Goal: Task Accomplishment & Management: Manage account settings

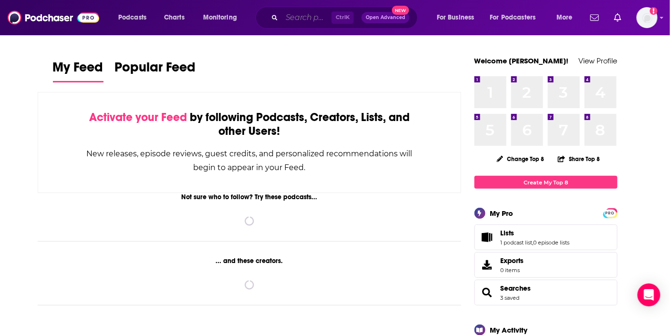
click at [309, 20] on input "Search podcasts, credits, & more..." at bounding box center [307, 17] width 50 height 15
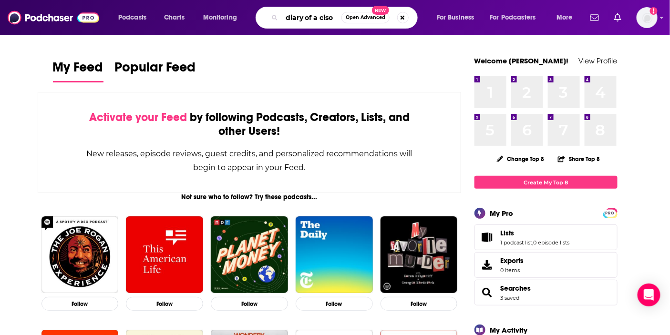
type input "diary of a ciso"
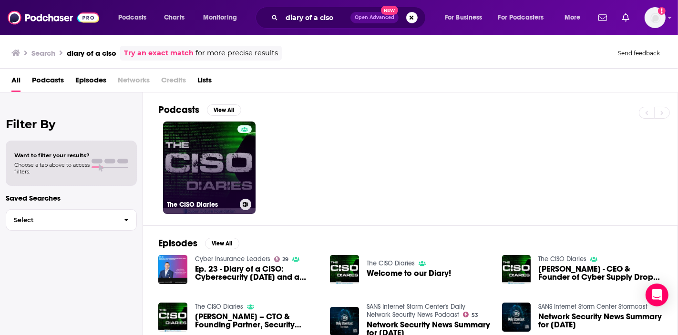
click at [207, 162] on link "The CISO Diaries" at bounding box center [209, 168] width 92 height 92
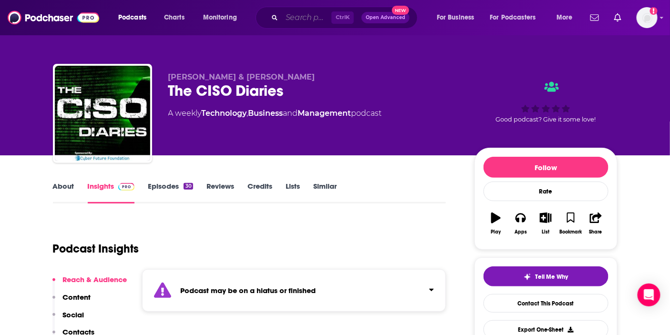
click at [284, 17] on input "Search podcasts, credits, & more..." at bounding box center [307, 17] width 50 height 15
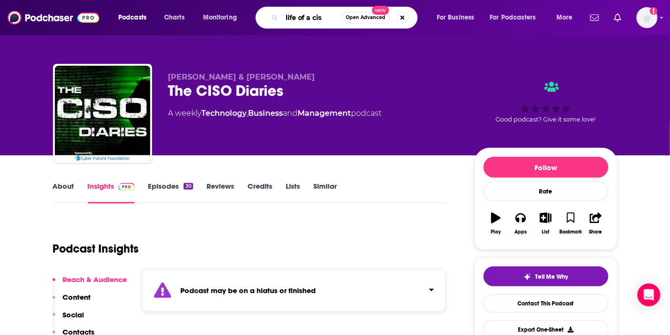
type input "life of a ciso"
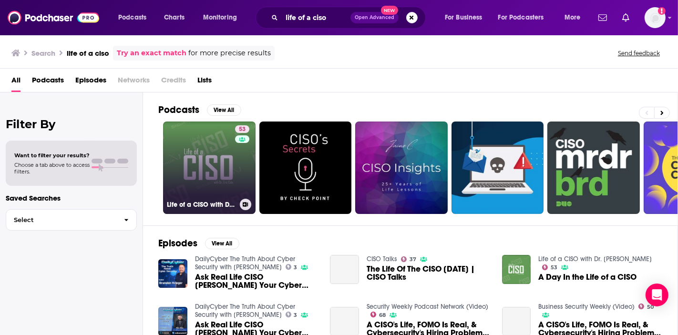
click at [221, 157] on link "53 Life of a CISO with Dr. [PERSON_NAME]" at bounding box center [209, 168] width 92 height 92
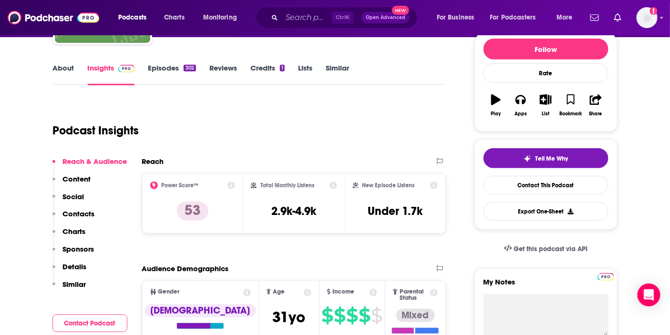
scroll to position [159, 0]
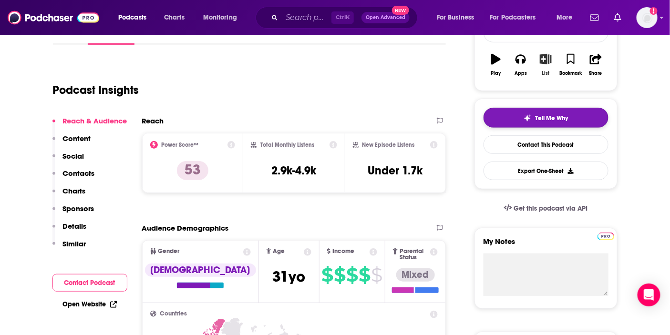
drag, startPoint x: 549, startPoint y: 60, endPoint x: 574, endPoint y: 121, distance: 66.5
click at [549, 60] on icon "button" at bounding box center [546, 59] width 12 height 10
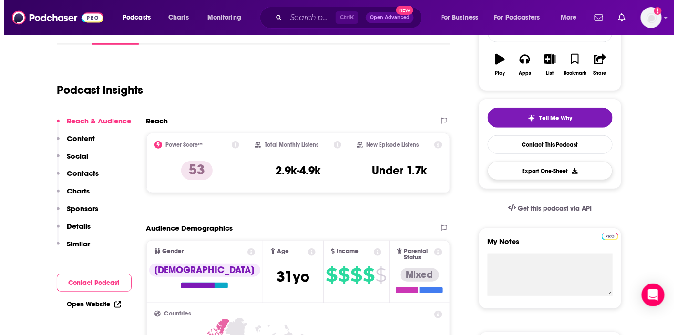
scroll to position [0, 0]
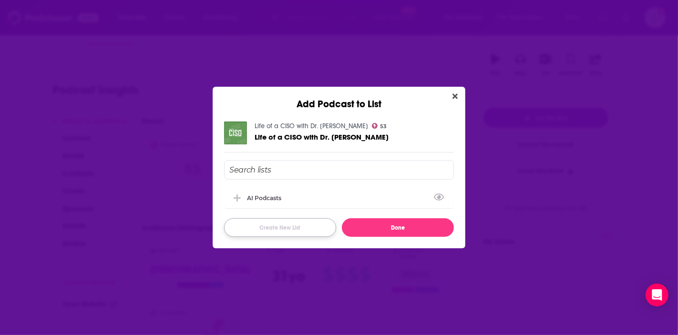
click at [265, 230] on button "Create New List" at bounding box center [280, 227] width 112 height 19
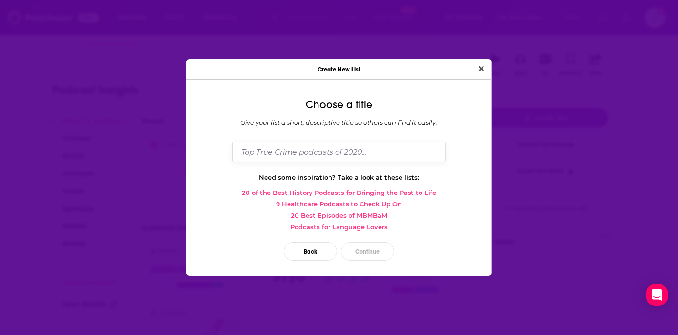
click at [340, 157] on input "Dialog" at bounding box center [339, 152] width 214 height 20
type input "SANS AI Adoption Pitch List"
click at [378, 249] on button "Continue" at bounding box center [367, 251] width 53 height 19
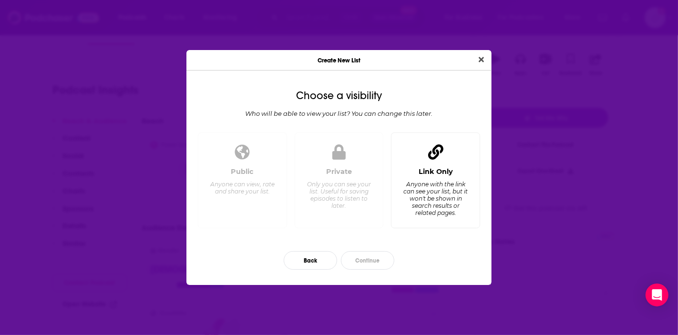
click at [418, 198] on div "Anyone with the link can see your list, but it won't be shown in search results…" at bounding box center [435, 199] width 65 height 36
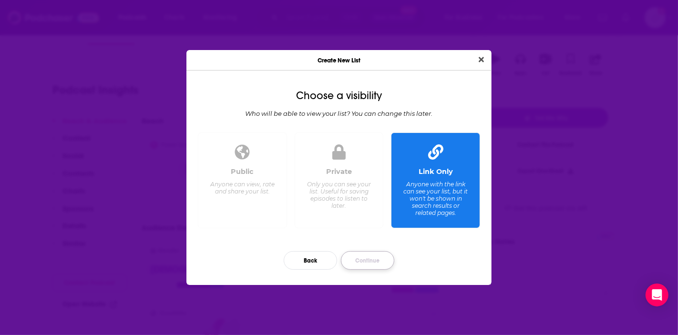
click at [355, 259] on button "Continue" at bounding box center [367, 260] width 53 height 19
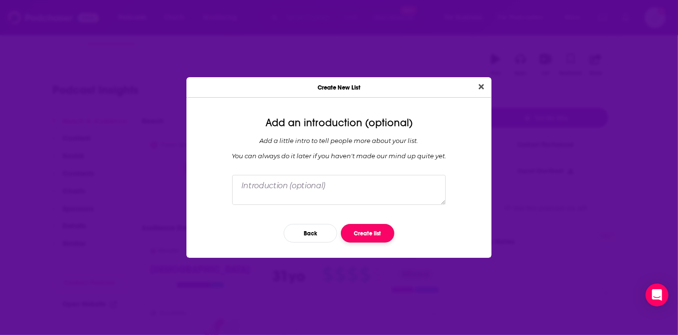
click at [374, 235] on button "Create list" at bounding box center [367, 233] width 53 height 19
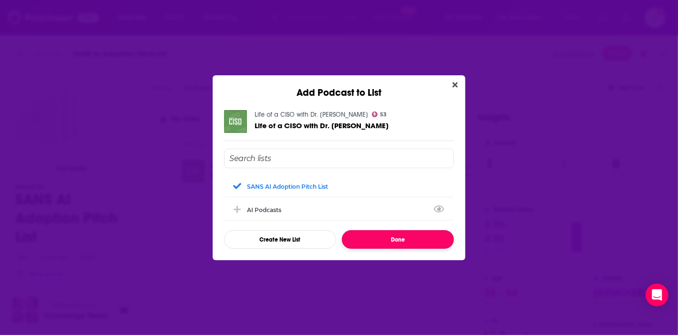
click at [402, 239] on button "Done" at bounding box center [398, 239] width 112 height 19
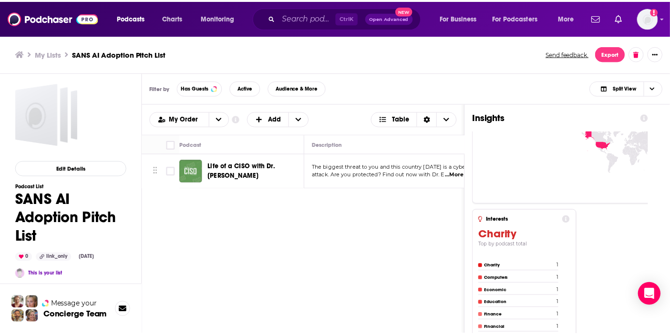
scroll to position [787, 0]
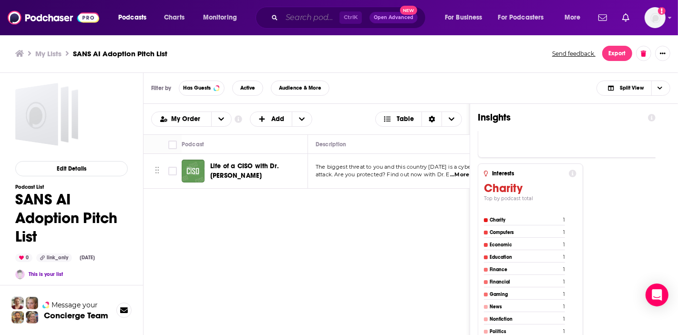
click at [296, 22] on input "Search podcasts, credits, & more..." at bounding box center [311, 17] width 58 height 15
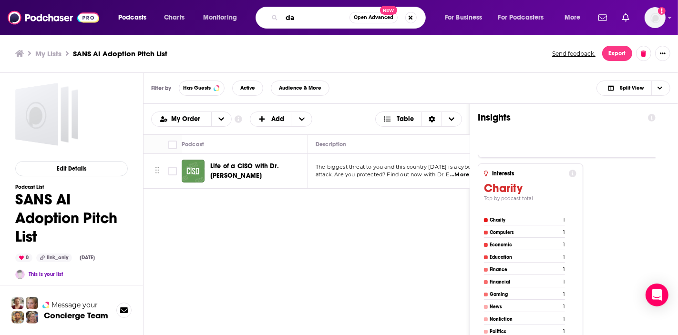
type input "d"
type input "diary of ceo"
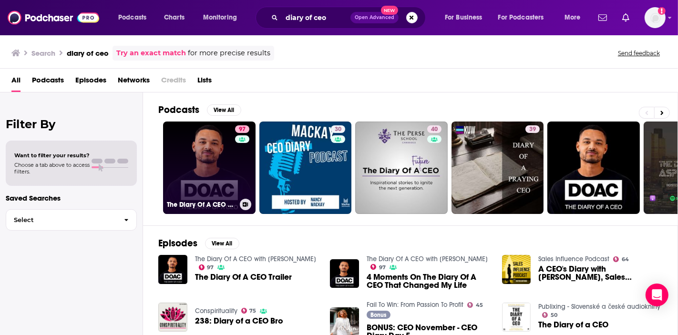
click at [208, 175] on link "97 The Diary Of A CEO with [PERSON_NAME]" at bounding box center [209, 168] width 92 height 92
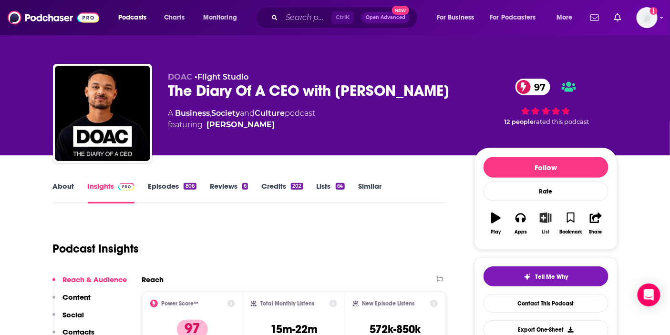
click at [545, 223] on icon "button" at bounding box center [546, 218] width 12 height 10
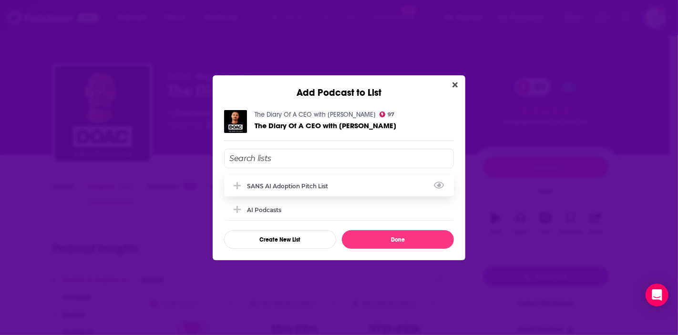
click at [258, 181] on div "SANS AI Adoption Pitch List" at bounding box center [339, 185] width 230 height 21
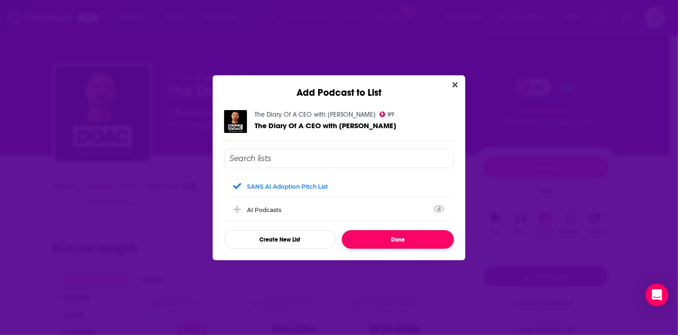
click at [403, 237] on button "Done" at bounding box center [398, 239] width 112 height 19
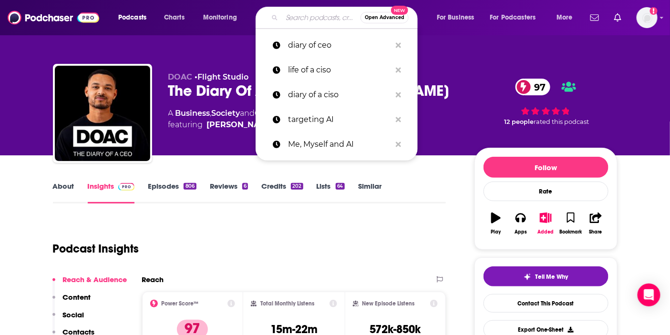
click at [303, 18] on input "Search podcasts, credits, & more..." at bounding box center [321, 17] width 79 height 15
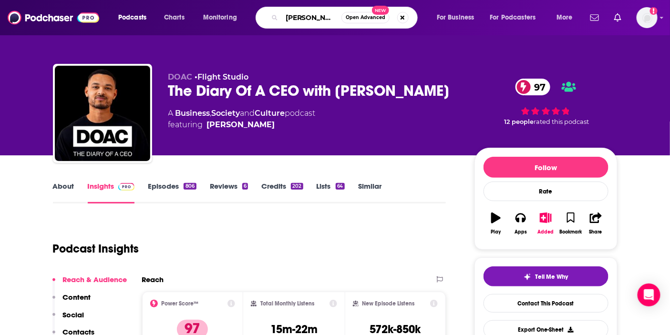
type input "[PERSON_NAME]"
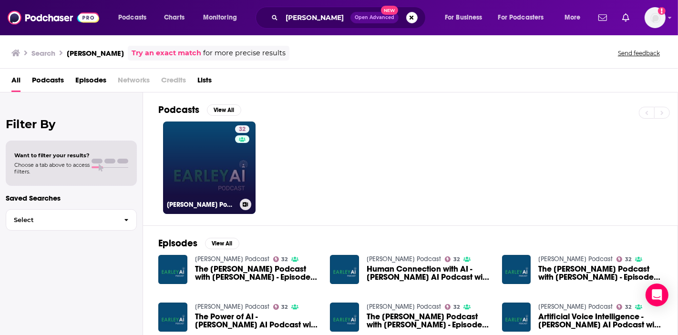
click at [199, 184] on link "32 [PERSON_NAME] Podcast" at bounding box center [209, 168] width 92 height 92
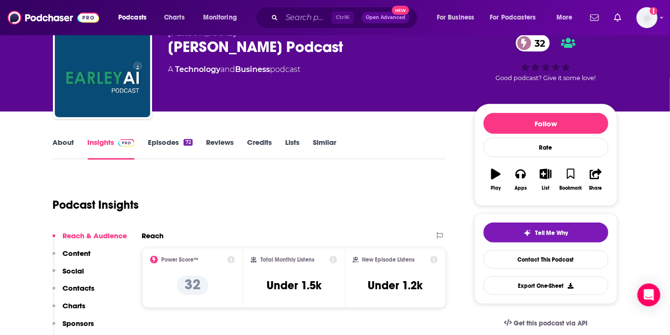
scroll to position [53, 0]
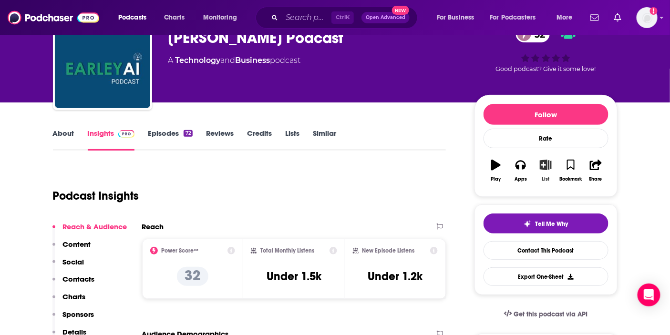
click at [542, 169] on icon "button" at bounding box center [546, 165] width 12 height 10
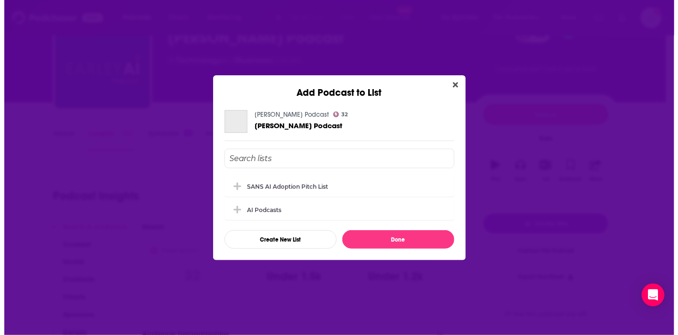
scroll to position [0, 0]
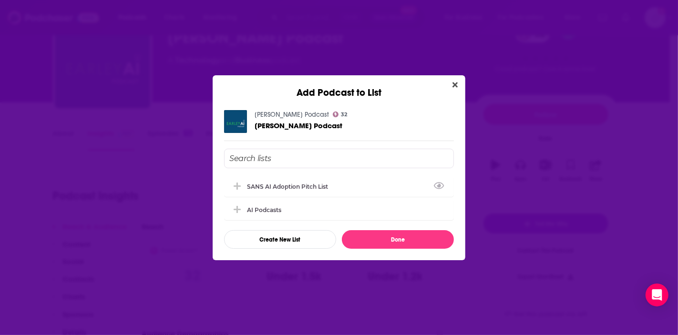
click at [455, 84] on icon "Close" at bounding box center [454, 84] width 5 height 5
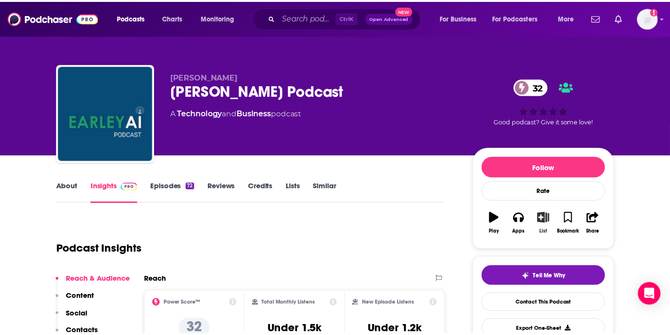
scroll to position [53, 0]
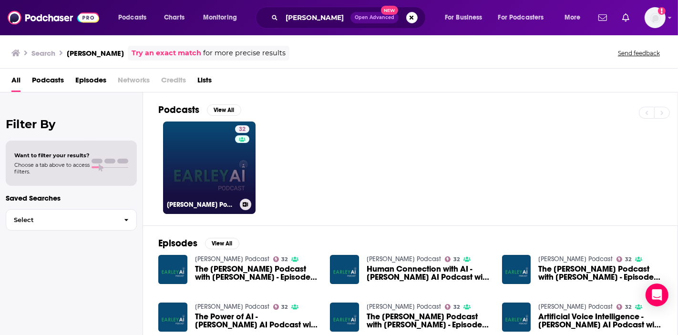
click at [188, 153] on link "32 [PERSON_NAME] Podcast" at bounding box center [209, 168] width 92 height 92
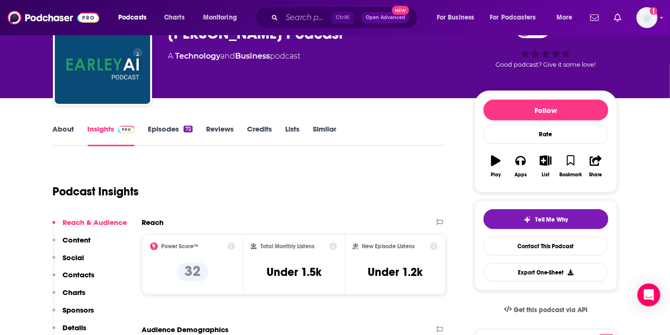
scroll to position [53, 0]
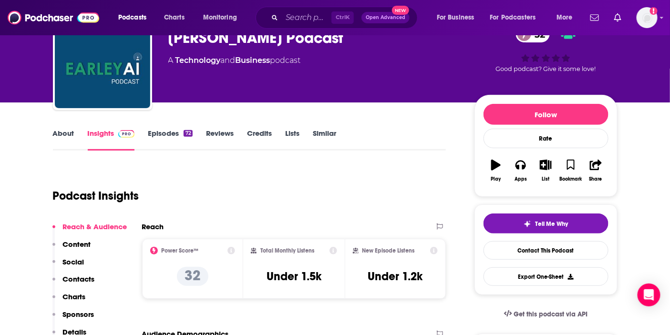
click at [180, 133] on link "Episodes 72" at bounding box center [170, 140] width 44 height 22
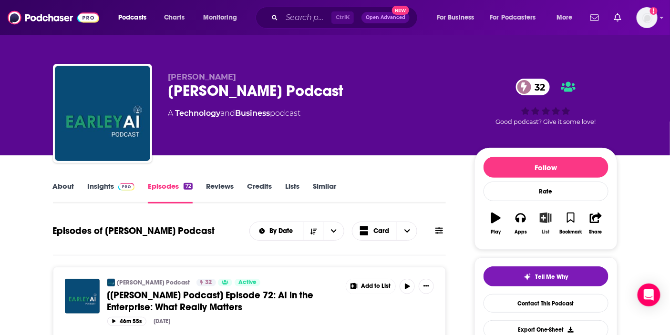
click at [546, 216] on icon "button" at bounding box center [546, 218] width 12 height 10
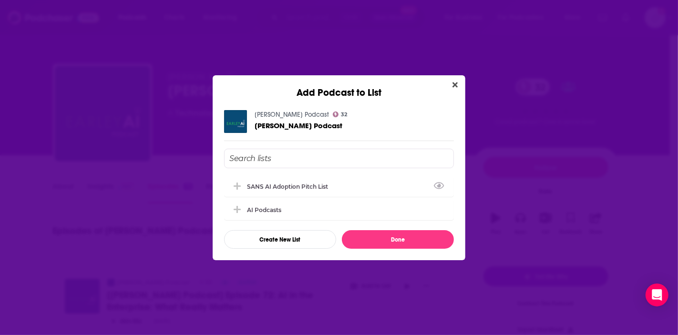
drag, startPoint x: 275, startPoint y: 188, endPoint x: 345, endPoint y: 231, distance: 81.8
click at [276, 188] on div "SANS AI Adoption Pitch List" at bounding box center [290, 186] width 87 height 7
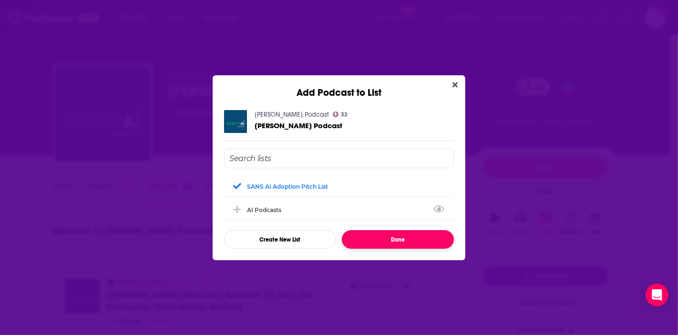
click at [391, 242] on button "Done" at bounding box center [398, 239] width 112 height 19
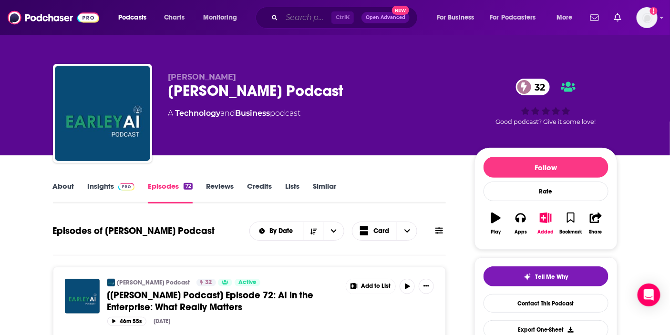
click at [292, 21] on input "Search podcasts, credits, & more..." at bounding box center [307, 17] width 50 height 15
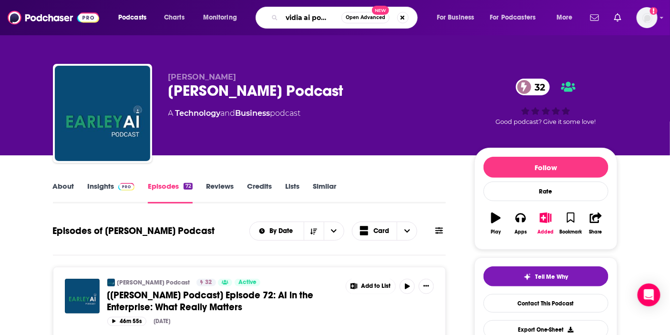
type input "nvidia ai podcast"
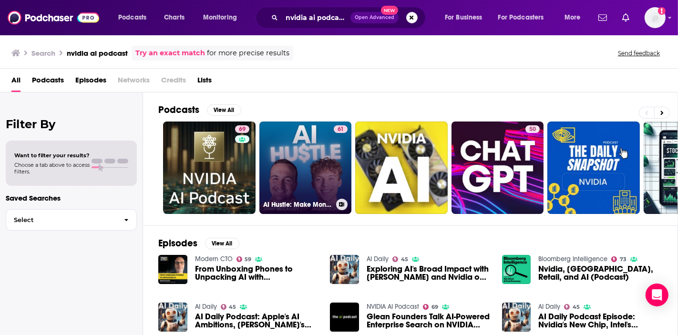
click at [287, 177] on link "61 AI Hustle: Make Money from AI and ChatGPT, Midjourney, NVIDIA, Anthropic, Op…" at bounding box center [305, 168] width 92 height 92
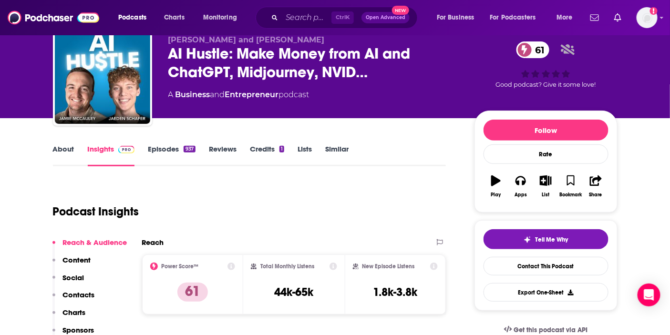
scroll to position [53, 0]
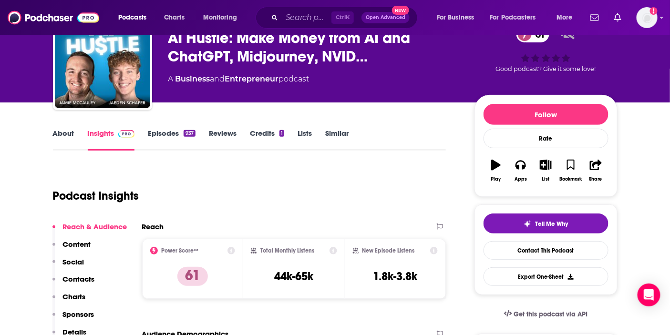
click at [161, 131] on link "Episodes 937" at bounding box center [171, 140] width 47 height 22
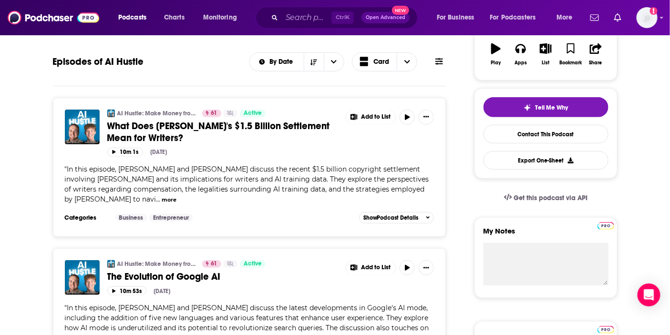
scroll to position [212, 0]
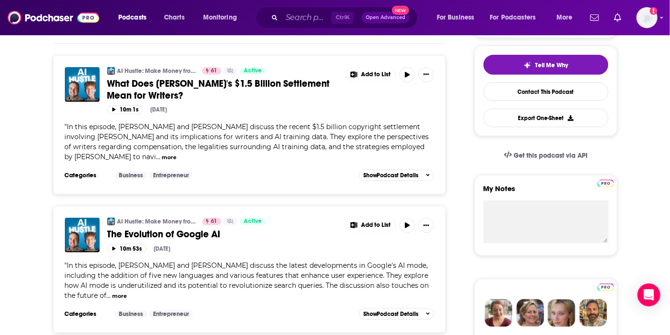
click at [112, 293] on button "more" at bounding box center [119, 296] width 15 height 8
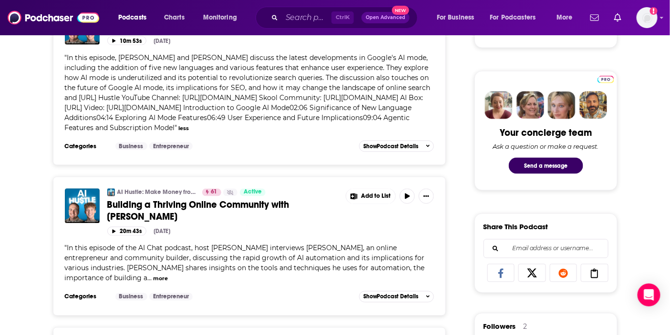
scroll to position [423, 0]
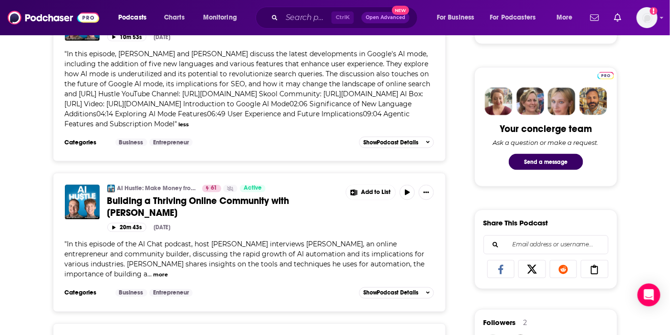
click at [153, 272] on button "more" at bounding box center [160, 275] width 15 height 8
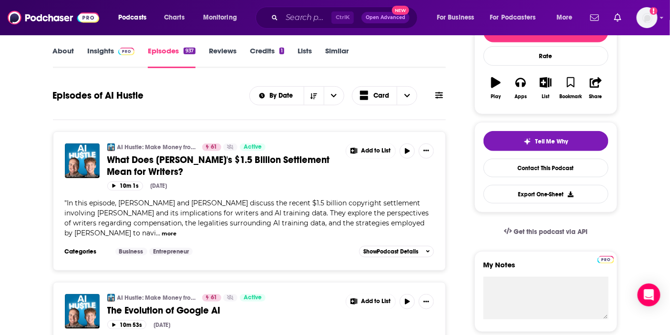
scroll to position [0, 0]
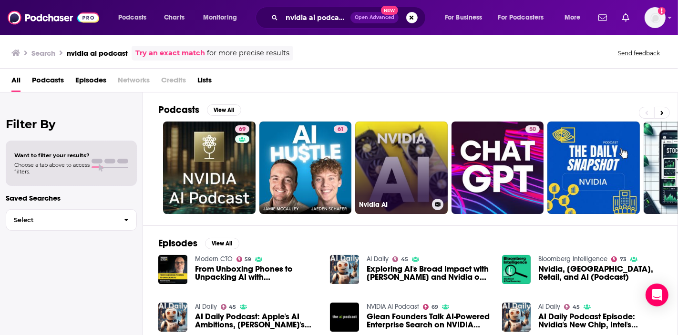
click at [423, 158] on link "Nvidia AI" at bounding box center [401, 168] width 92 height 92
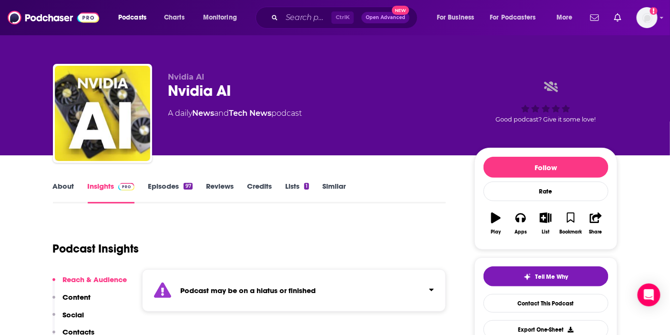
scroll to position [53, 0]
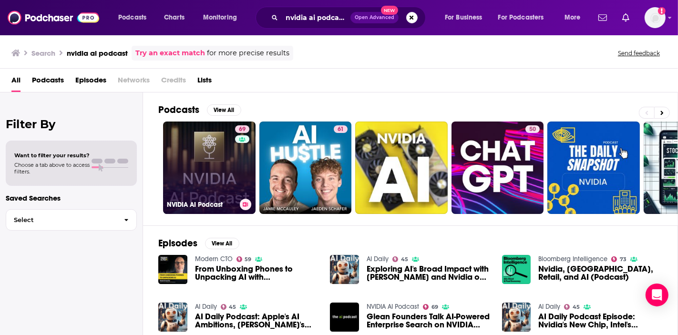
click at [223, 172] on link "69 NVIDIA AI Podcast" at bounding box center [209, 168] width 92 height 92
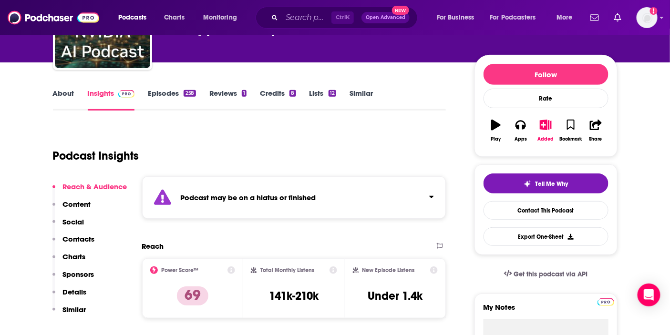
scroll to position [106, 0]
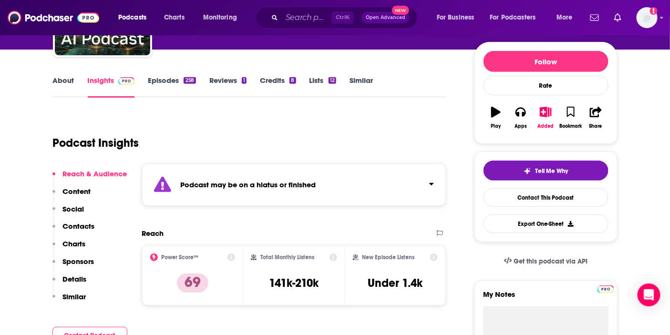
click at [168, 80] on link "Episodes 258" at bounding box center [172, 87] width 48 height 22
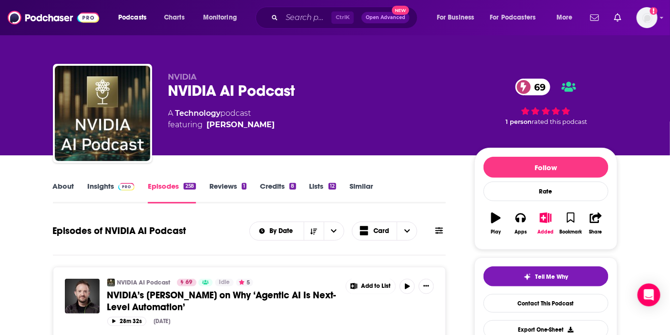
click at [97, 191] on link "Insights" at bounding box center [111, 193] width 47 height 22
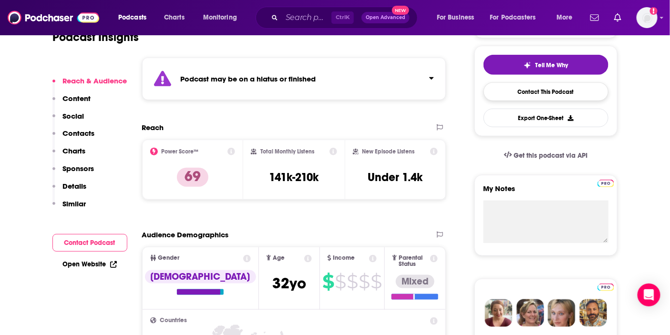
scroll to position [106, 0]
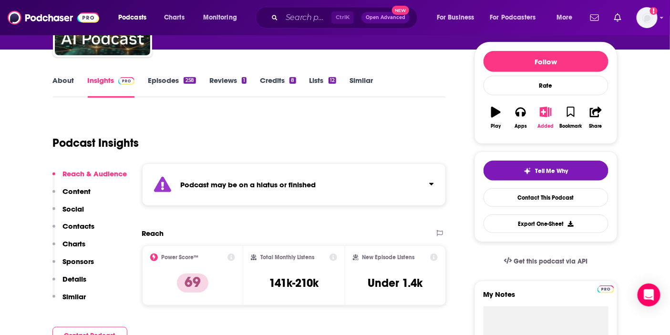
click at [541, 116] on icon "button" at bounding box center [546, 112] width 12 height 10
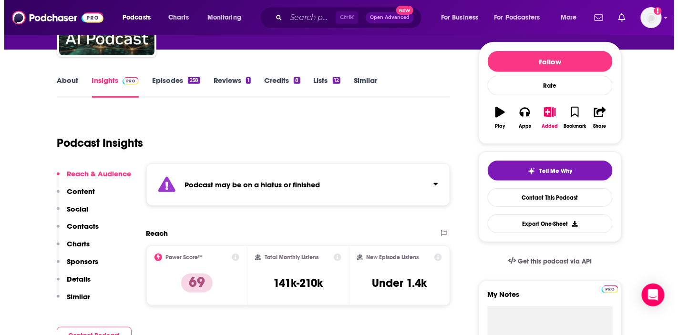
scroll to position [0, 0]
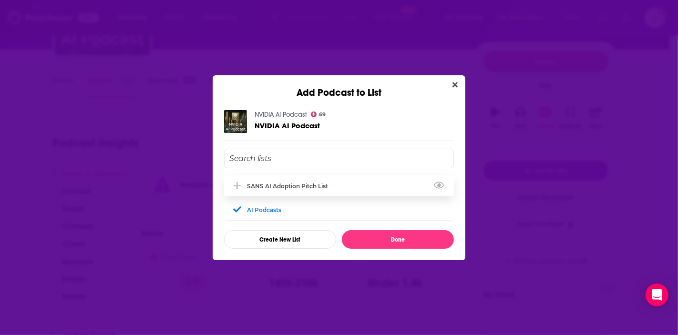
click at [285, 180] on div "SANS AI Adoption Pitch List" at bounding box center [339, 185] width 230 height 21
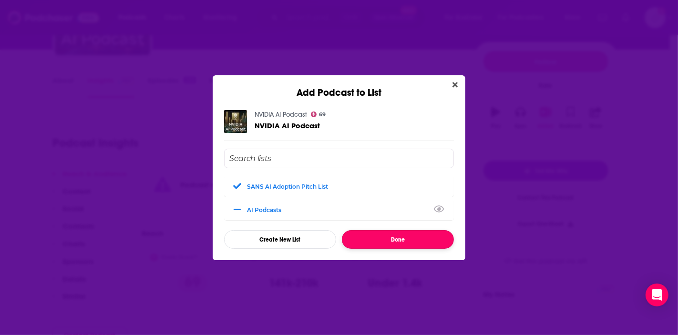
click at [398, 241] on button "Done" at bounding box center [398, 239] width 112 height 19
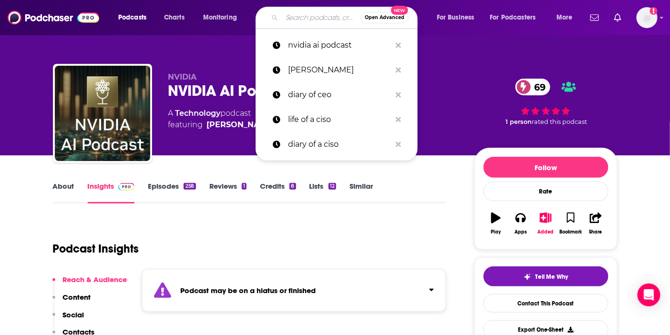
click at [289, 23] on input "Search podcasts, credits, & more..." at bounding box center [321, 17] width 79 height 15
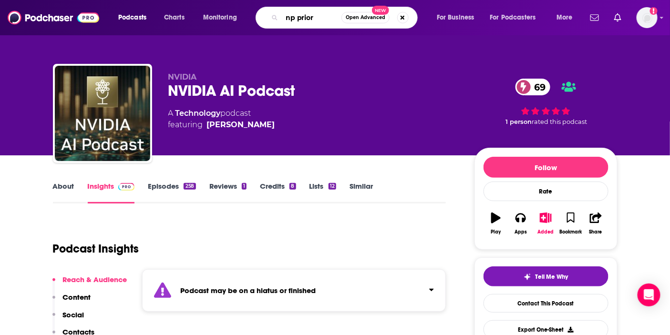
type input "np priors"
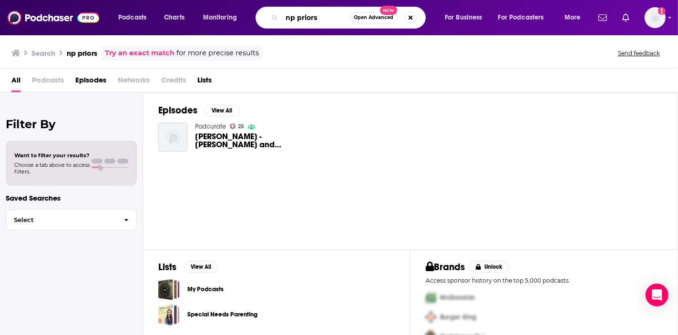
click at [317, 20] on input "np priors" at bounding box center [316, 17] width 68 height 15
type input "no priors"
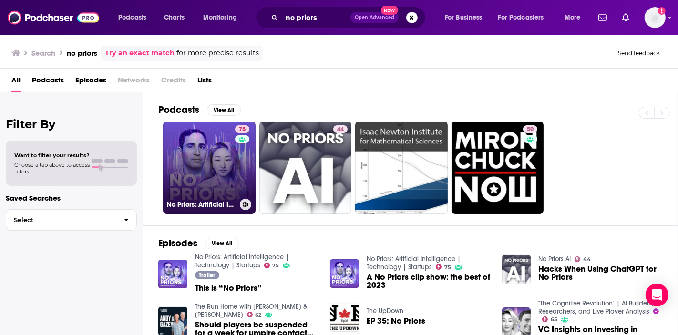
click at [208, 145] on link "75 No Priors: Artificial Intelligence | Technology | Startups" at bounding box center [209, 168] width 92 height 92
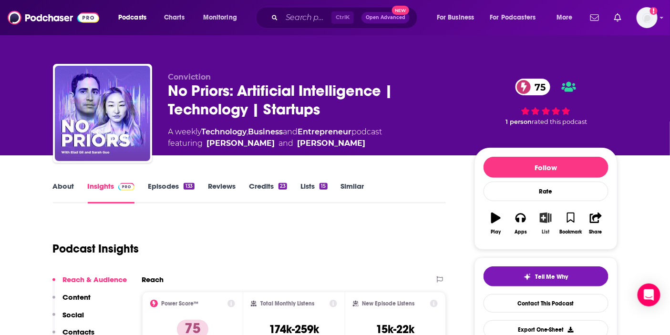
click at [550, 220] on icon "button" at bounding box center [546, 218] width 12 height 10
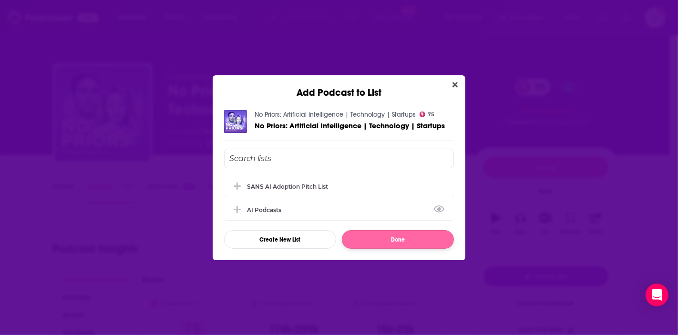
click at [260, 188] on div "SANS AI Adoption Pitch List" at bounding box center [287, 186] width 81 height 7
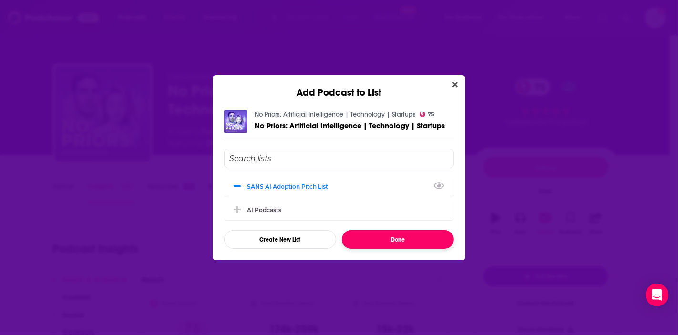
click at [398, 239] on button "Done" at bounding box center [398, 239] width 112 height 19
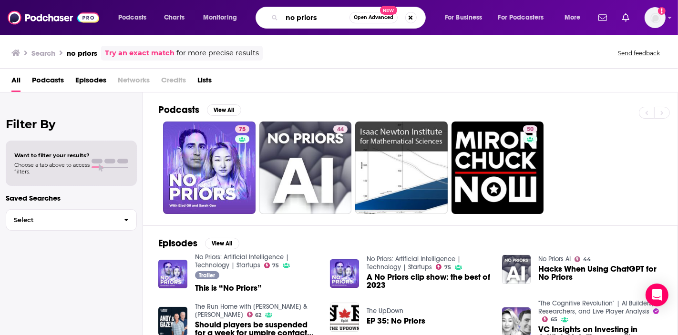
click at [315, 14] on input "no priors" at bounding box center [316, 17] width 68 height 15
type input "latent space"
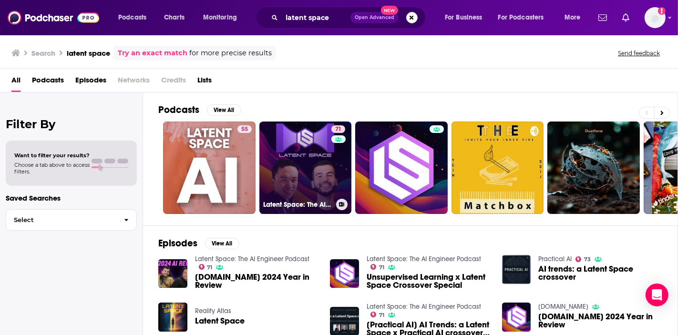
click at [307, 145] on link "71 Latent Space: The AI Engineer Podcast" at bounding box center [305, 168] width 92 height 92
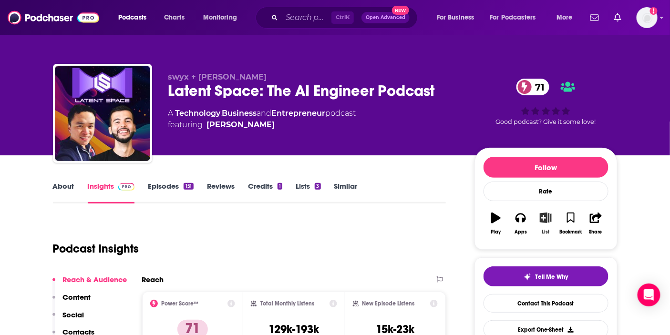
click at [551, 221] on icon "button" at bounding box center [546, 218] width 12 height 10
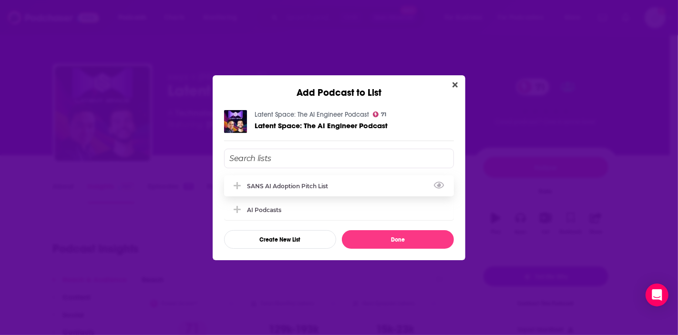
click at [344, 188] on div "SANS AI Adoption Pitch List" at bounding box center [339, 185] width 230 height 21
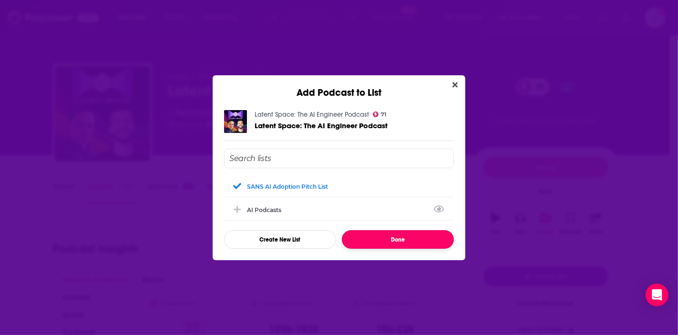
click at [391, 249] on button "Done" at bounding box center [398, 239] width 112 height 19
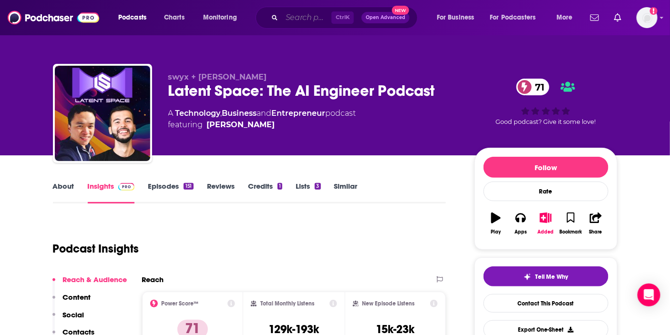
click at [307, 21] on input "Search podcasts, credits, & more..." at bounding box center [307, 17] width 50 height 15
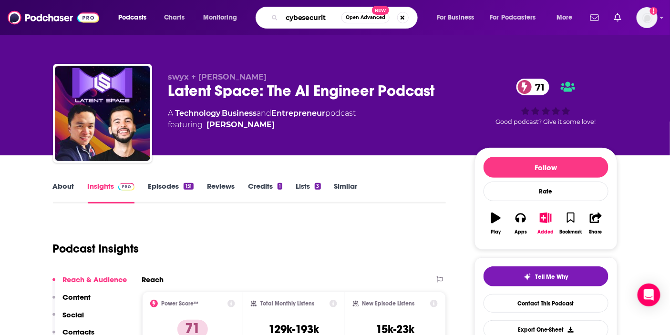
type input "cybesecurity"
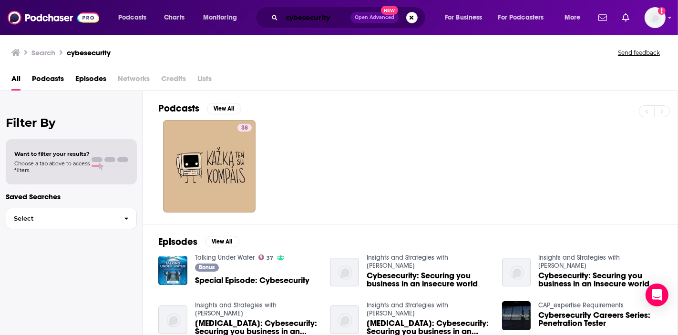
click at [301, 16] on input "cybesecurity" at bounding box center [316, 17] width 69 height 15
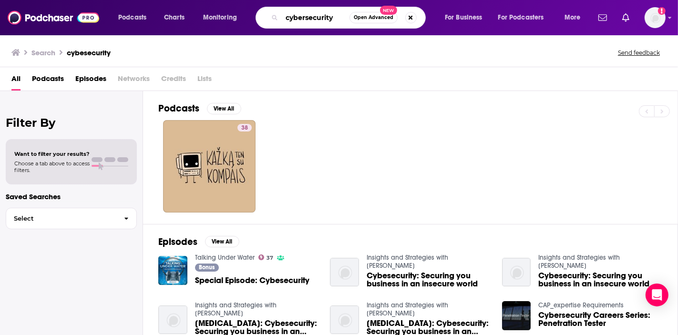
type input "cybersecurity"
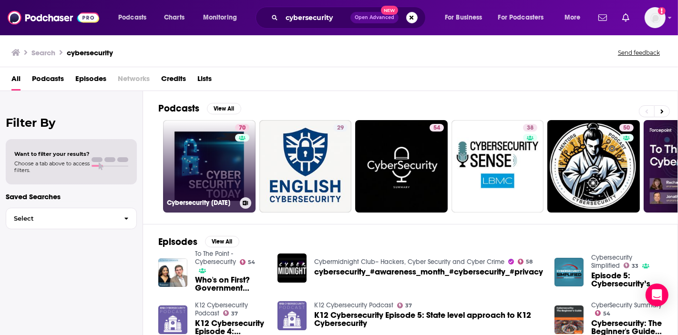
click at [200, 148] on link "70 Cybersecurity [DATE]" at bounding box center [209, 166] width 92 height 92
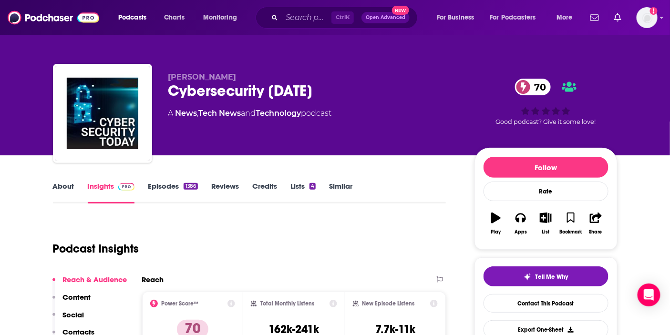
click at [165, 185] on link "Episodes 1386" at bounding box center [173, 193] width 50 height 22
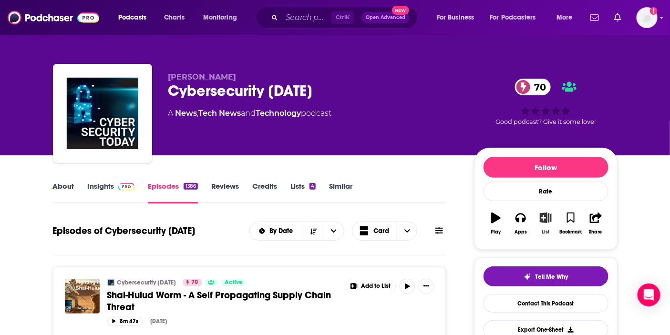
click at [549, 224] on button "List" at bounding box center [545, 223] width 25 height 34
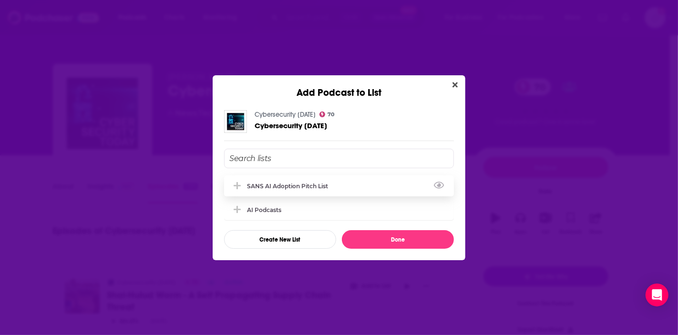
click at [259, 191] on div "SANS AI Adoption Pitch List" at bounding box center [339, 185] width 230 height 21
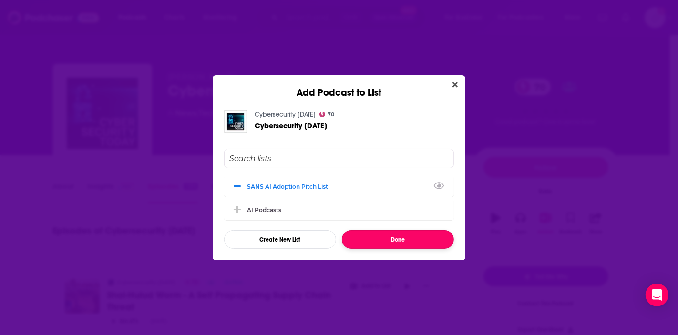
click at [382, 235] on button "Done" at bounding box center [398, 239] width 112 height 19
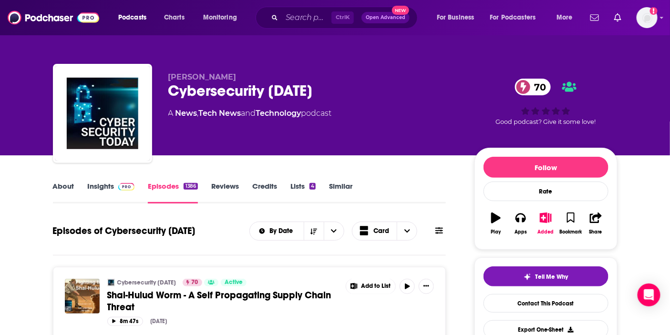
click at [286, 8] on div "Ctrl K Open Advanced New" at bounding box center [336, 18] width 162 height 22
click at [292, 19] on input "Search podcasts, credits, & more..." at bounding box center [307, 17] width 50 height 15
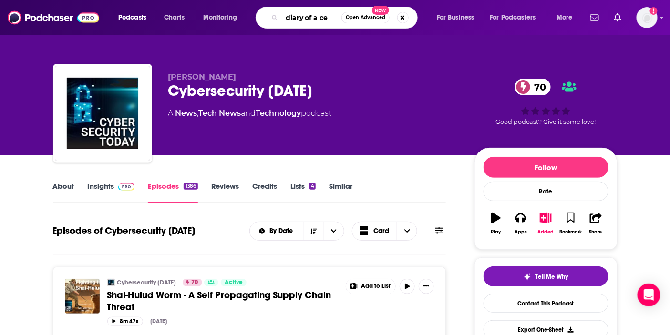
type input "diary of a ceo"
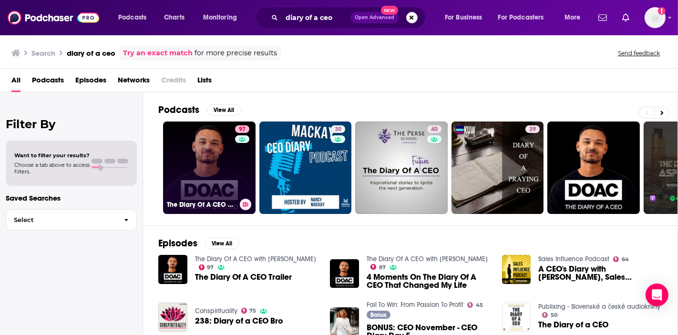
click at [211, 164] on link "97 The Diary Of A CEO with [PERSON_NAME]" at bounding box center [209, 168] width 92 height 92
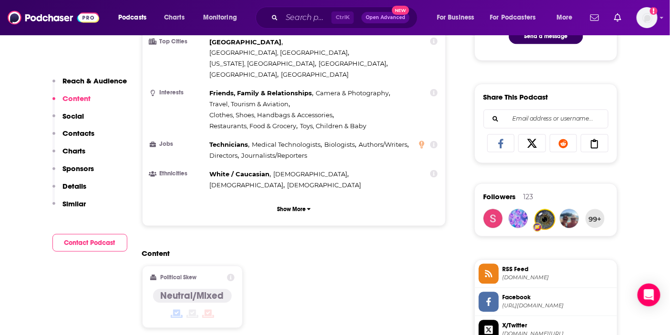
scroll to position [477, 0]
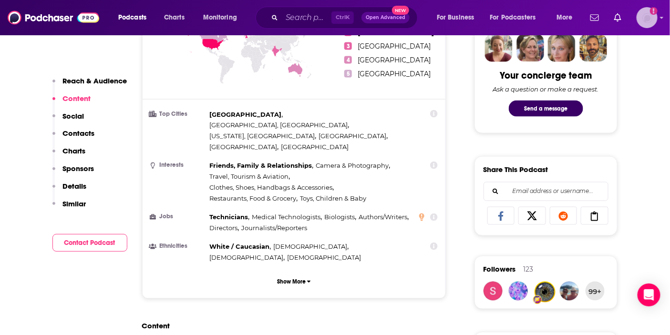
click at [638, 20] on img "Logged in as ABolliger" at bounding box center [646, 17] width 21 height 21
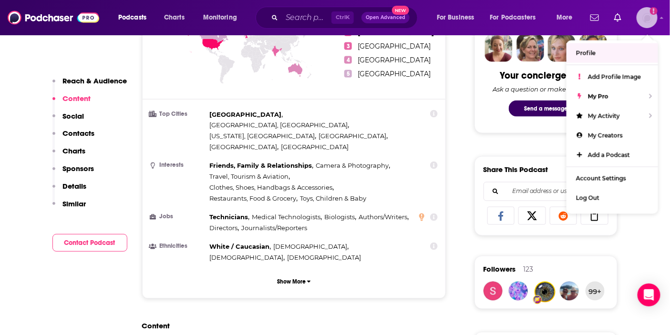
click at [602, 53] on link "Profile" at bounding box center [612, 53] width 92 height 20
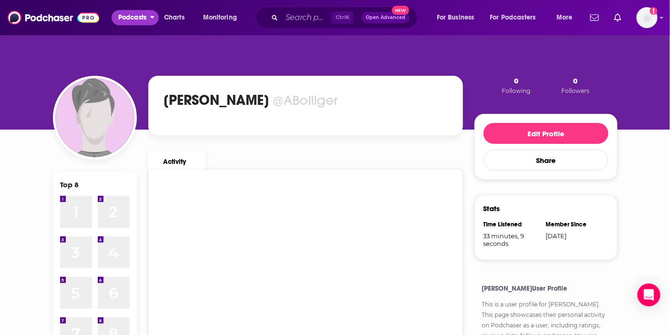
click at [143, 14] on span "Podcasts" at bounding box center [132, 17] width 28 height 13
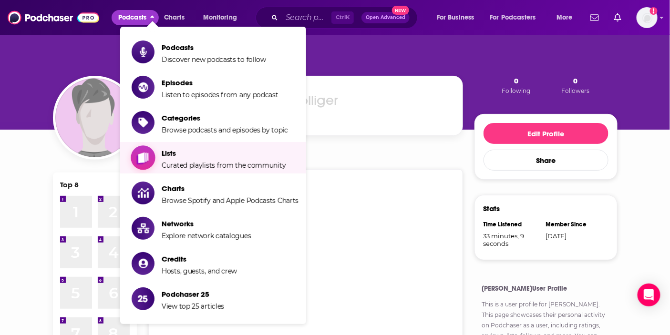
click at [204, 159] on span "Lists Curated playlists from the community" at bounding box center [224, 158] width 124 height 24
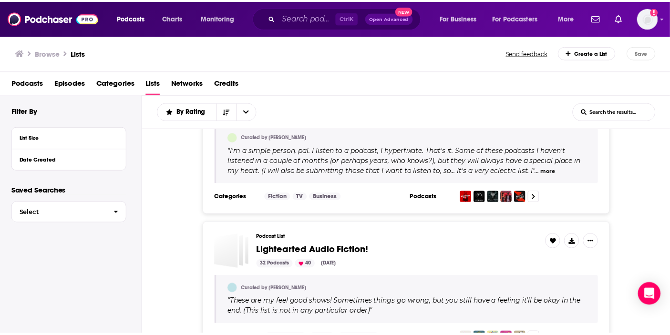
scroll to position [2853, 0]
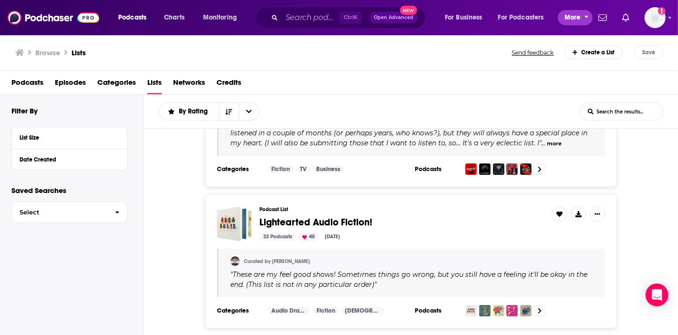
click at [579, 18] on span "More" at bounding box center [572, 17] width 16 height 13
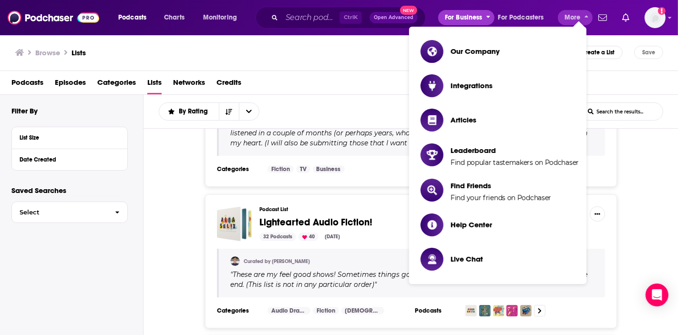
click at [466, 17] on span "For Business" at bounding box center [464, 17] width 38 height 13
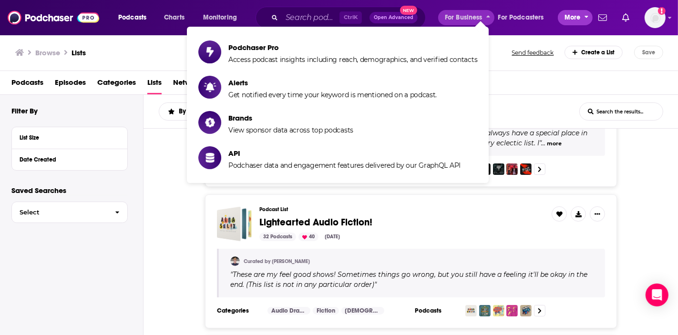
click at [571, 17] on span "More" at bounding box center [572, 17] width 16 height 13
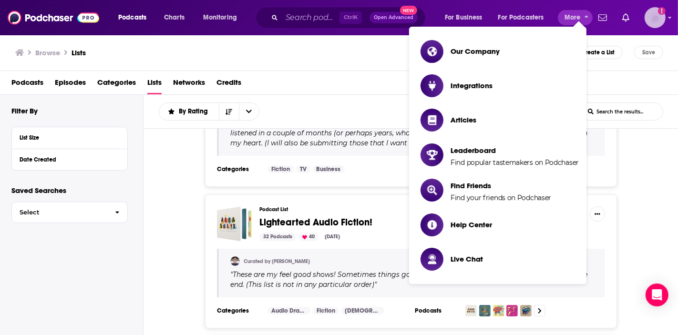
click at [648, 15] on img "Logged in as ABolliger" at bounding box center [654, 17] width 21 height 21
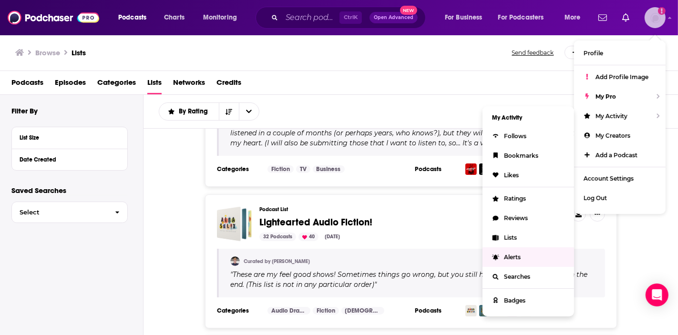
click at [504, 256] on span "Alerts" at bounding box center [512, 257] width 17 height 7
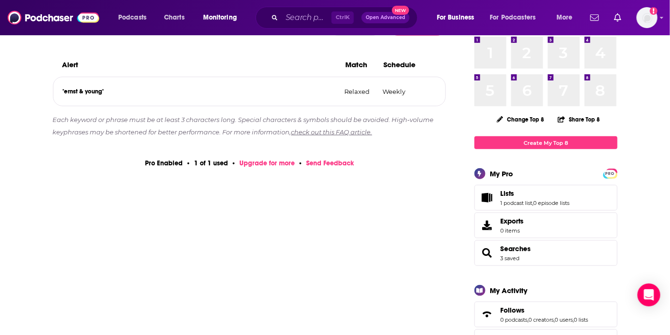
scroll to position [212, 0]
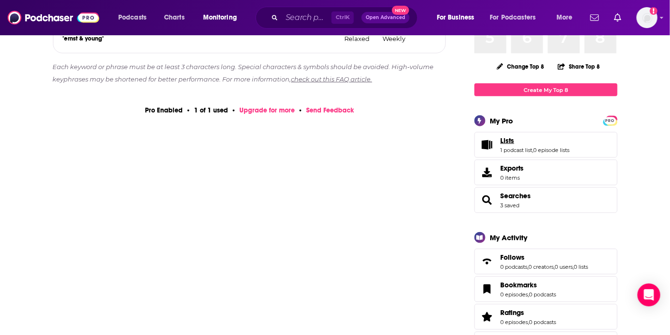
click at [568, 141] on link "Lists" at bounding box center [534, 140] width 69 height 9
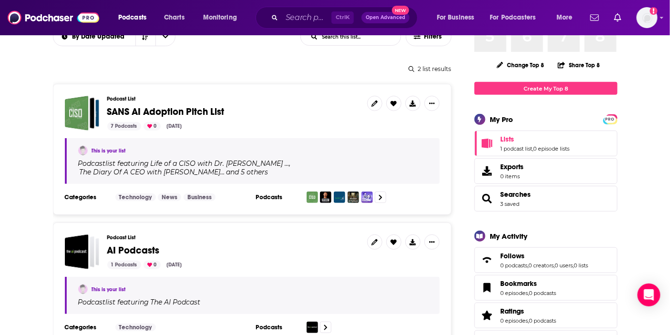
scroll to position [106, 0]
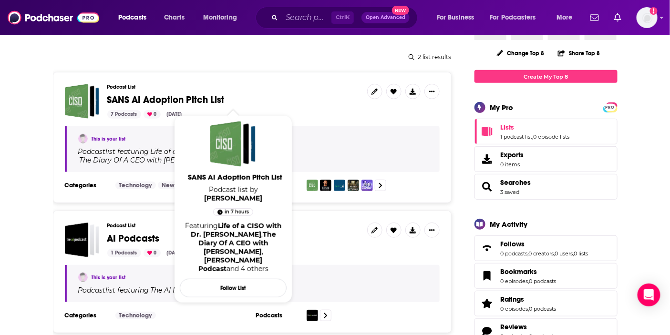
click at [143, 95] on span "SANS AI Adoption Pitch List" at bounding box center [165, 100] width 117 height 12
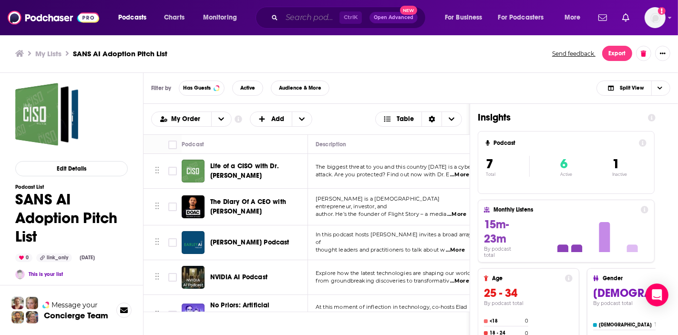
click at [299, 21] on input "Search podcasts, credits, & more..." at bounding box center [311, 17] width 58 height 15
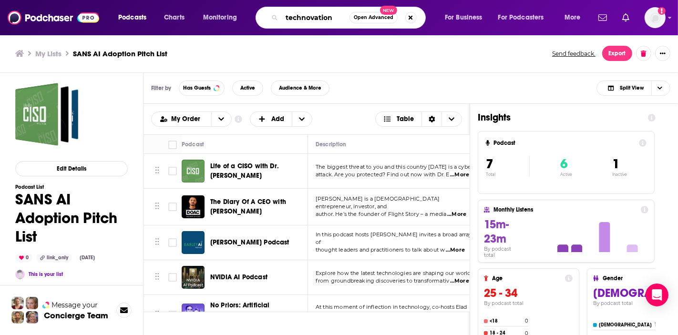
type input "technovation"
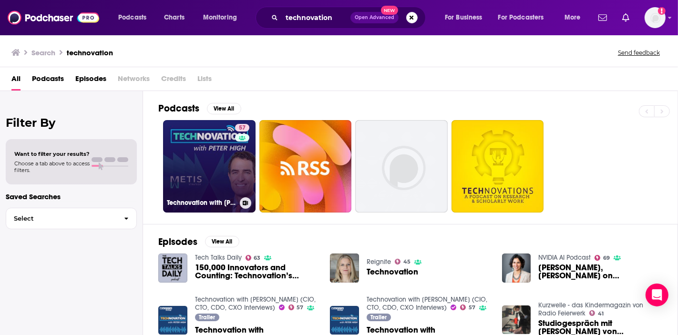
click at [194, 184] on link "57 Technovation with [PERSON_NAME] (CIO, CTO, CDO, CXO Interviews)" at bounding box center [209, 166] width 92 height 92
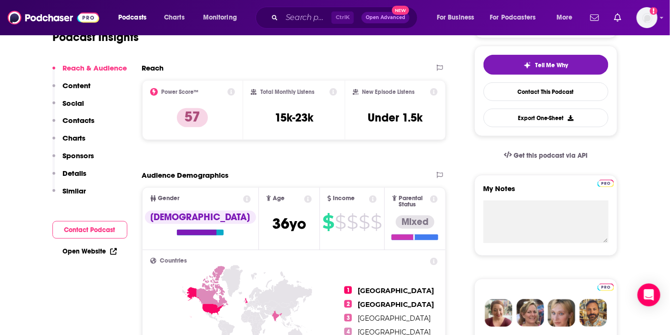
scroll to position [106, 0]
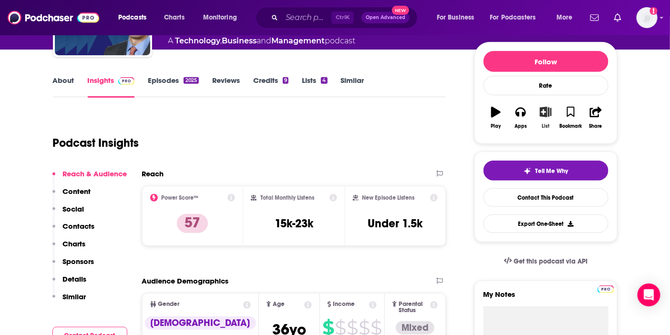
click at [547, 117] on icon "button" at bounding box center [546, 112] width 12 height 10
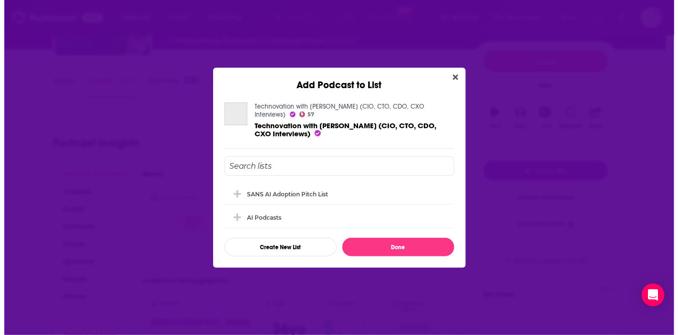
scroll to position [0, 0]
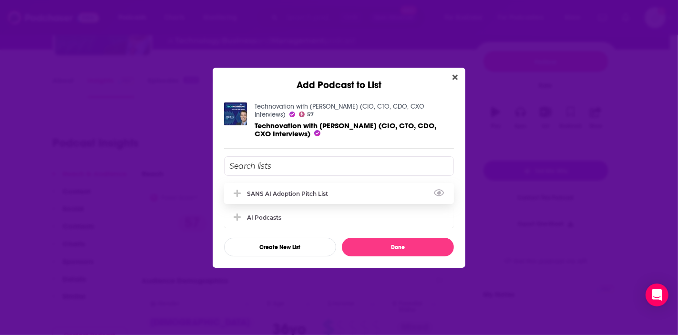
click at [315, 192] on div "SANS AI Adoption Pitch List" at bounding box center [290, 193] width 87 height 7
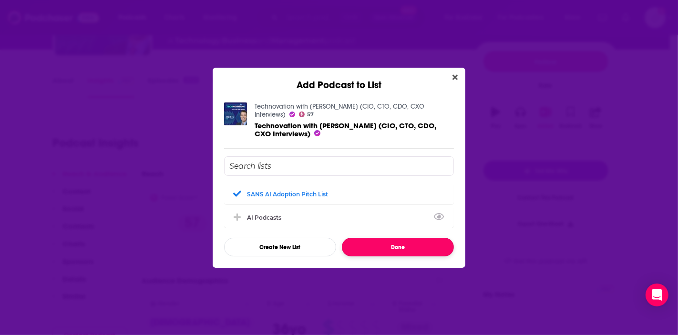
click at [402, 250] on button "Done" at bounding box center [398, 247] width 112 height 19
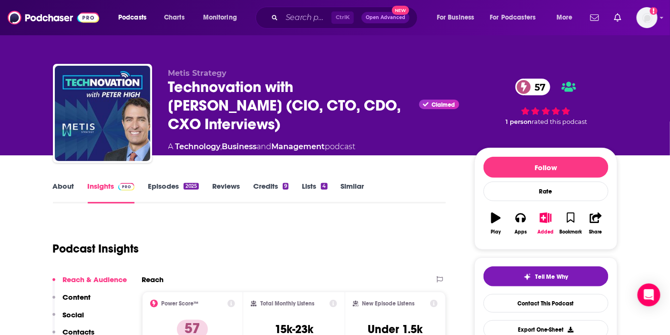
click at [149, 191] on link "Episodes 2025" at bounding box center [173, 193] width 51 height 22
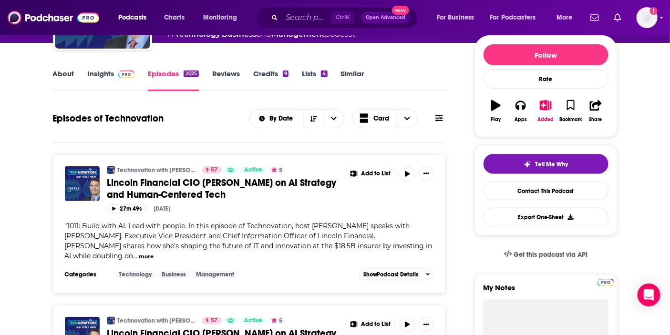
scroll to position [53, 0]
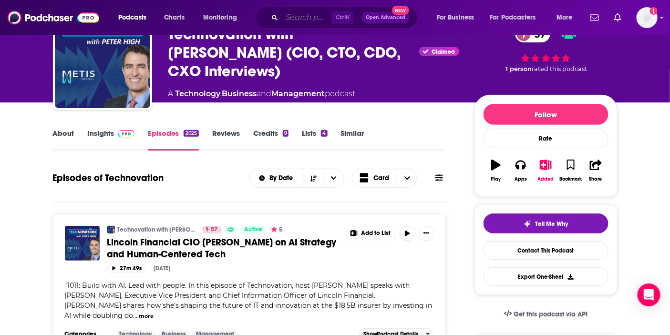
click at [329, 11] on input "Search podcasts, credits, & more..." at bounding box center [307, 17] width 50 height 15
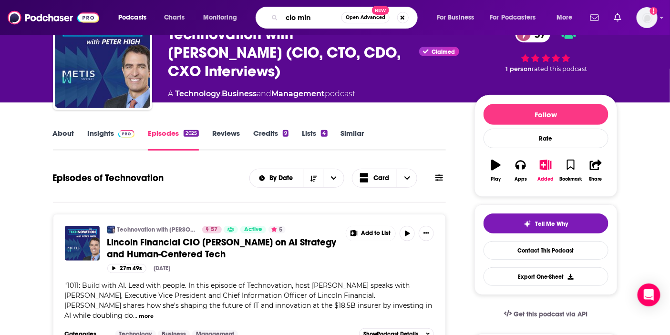
type input "cio mind"
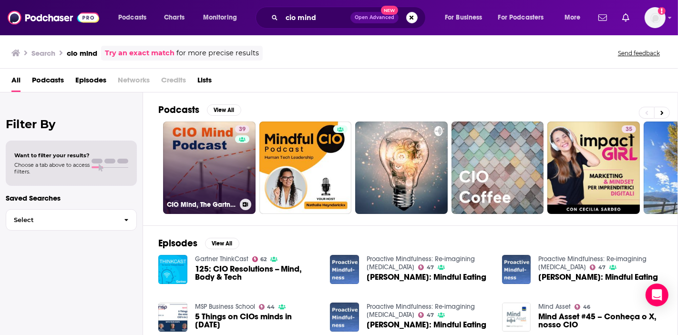
click at [189, 172] on link "39 CIO Mind, The Gartner CIO Podcast" at bounding box center [209, 168] width 92 height 92
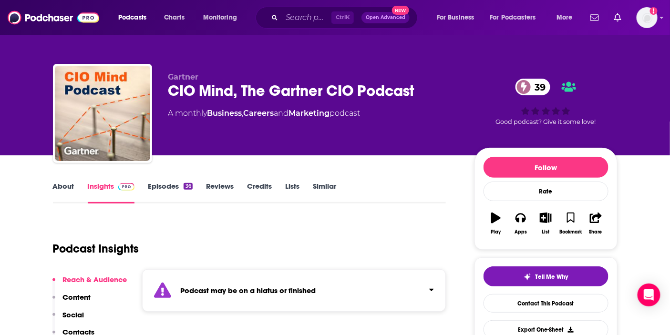
click at [162, 194] on link "Episodes 36" at bounding box center [170, 193] width 44 height 22
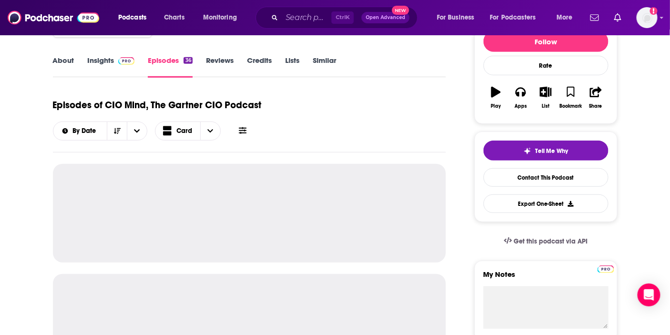
scroll to position [159, 0]
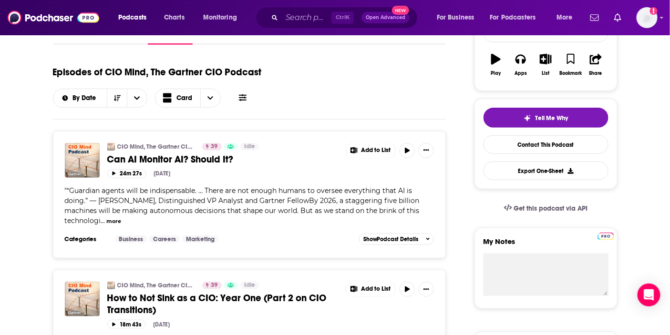
click at [272, 18] on icon "Search podcasts, credits, & more..." at bounding box center [274, 17] width 5 height 5
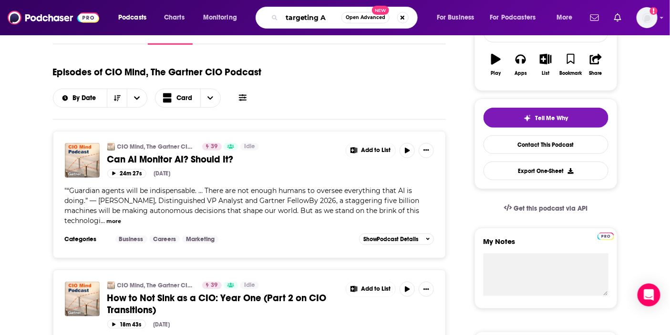
type input "targeting AI"
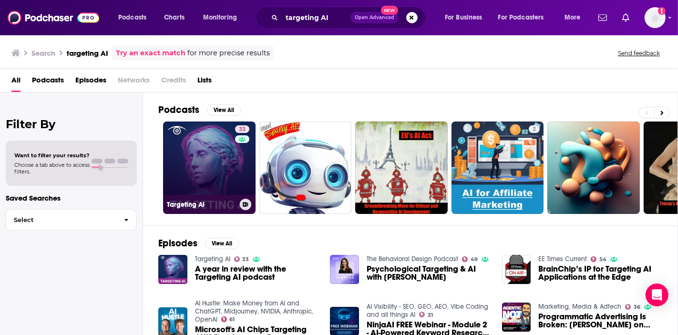
click at [191, 145] on link "33 Targeting AI" at bounding box center [209, 168] width 92 height 92
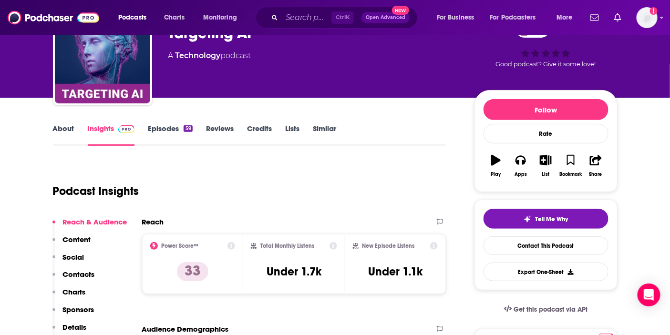
scroll to position [53, 0]
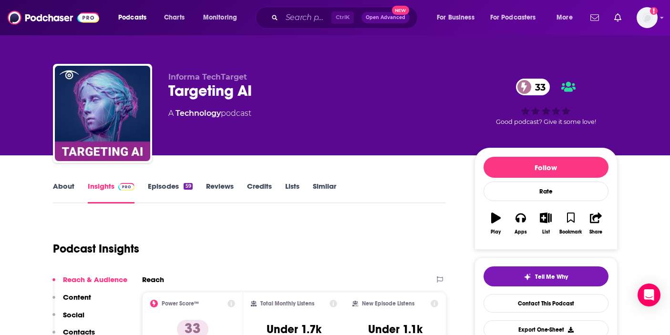
click at [551, 206] on button "List" at bounding box center [545, 223] width 25 height 34
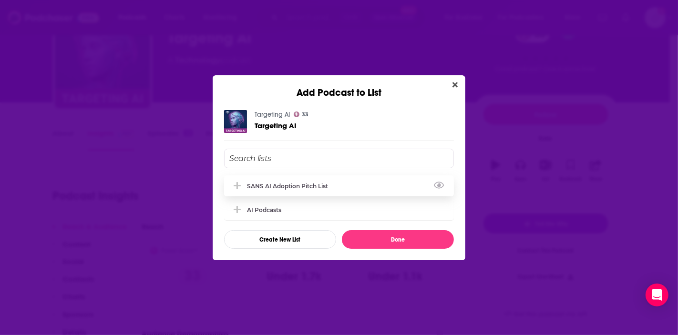
click at [298, 187] on div "SANS AI Adoption Pitch List" at bounding box center [290, 186] width 87 height 7
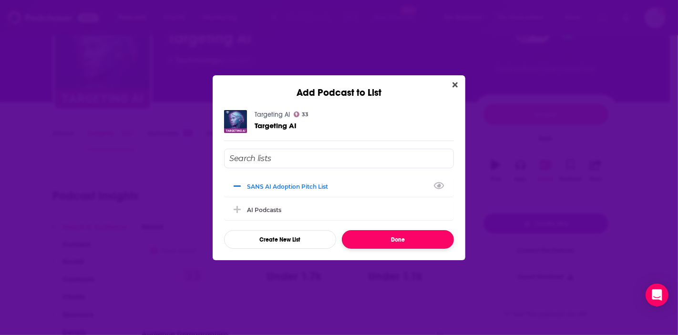
click at [415, 245] on button "Done" at bounding box center [398, 239] width 112 height 19
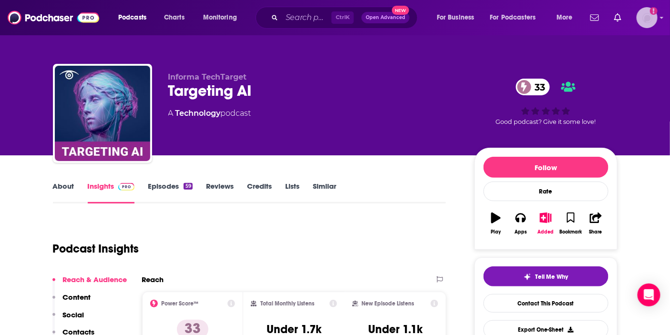
click at [641, 17] on img "Logged in as ABolliger" at bounding box center [646, 17] width 21 height 21
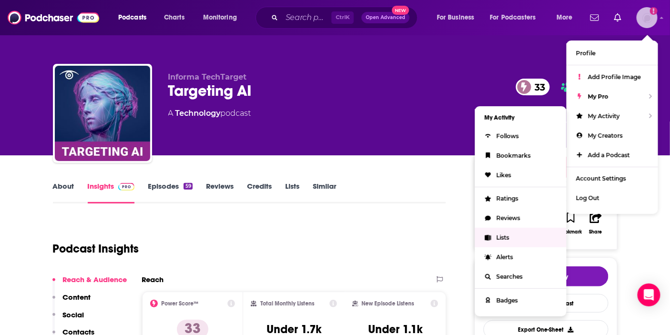
click at [501, 237] on span "Lists" at bounding box center [502, 237] width 13 height 7
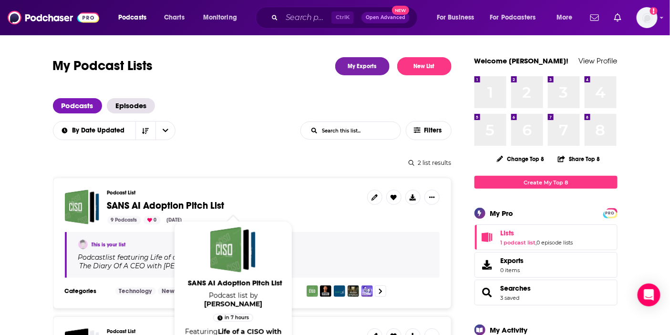
click at [184, 206] on span "SANS AI Adoption Pitch List" at bounding box center [165, 206] width 117 height 12
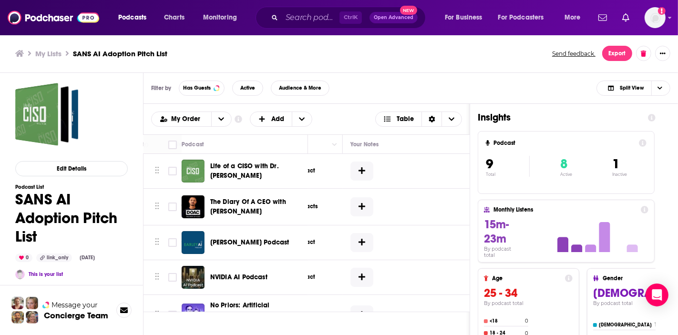
scroll to position [0, 530]
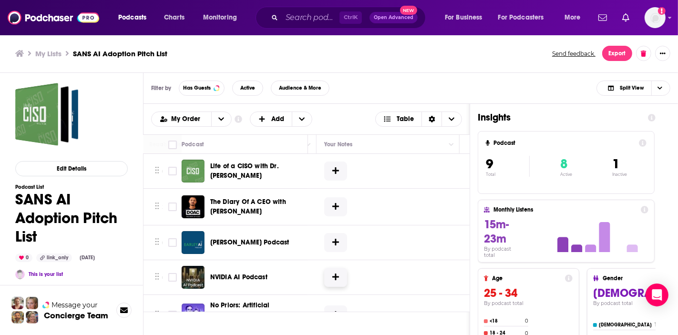
click at [340, 284] on button at bounding box center [335, 278] width 23 height 20
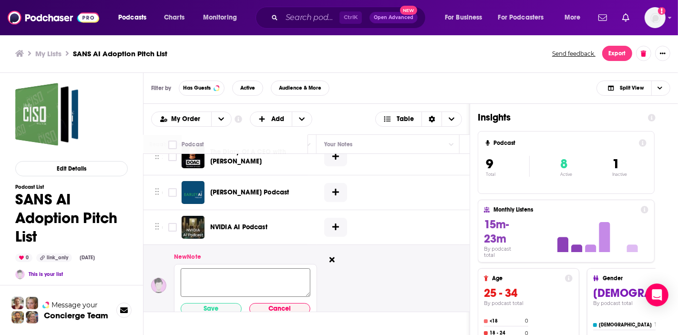
scroll to position [53, 530]
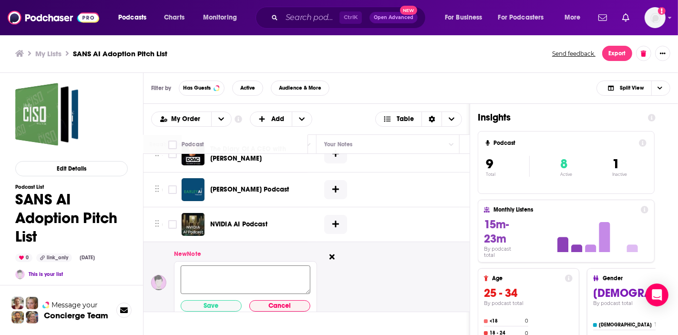
click at [265, 281] on textarea at bounding box center [246, 280] width 130 height 29
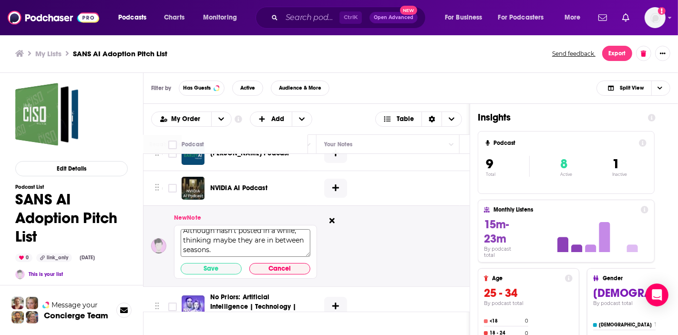
scroll to position [159, 530]
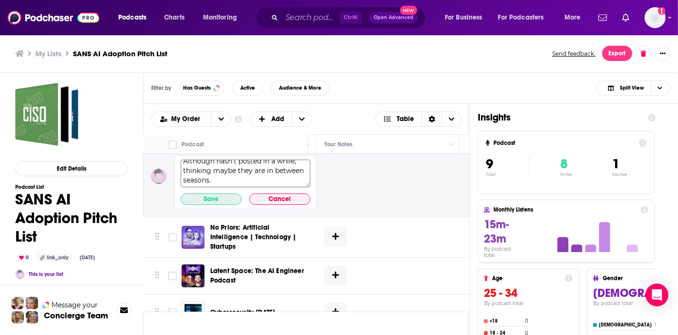
type textarea "Although hasn't posted in a while, thinking maybe they are in between seasons."
click at [217, 201] on button "Save" at bounding box center [211, 199] width 61 height 11
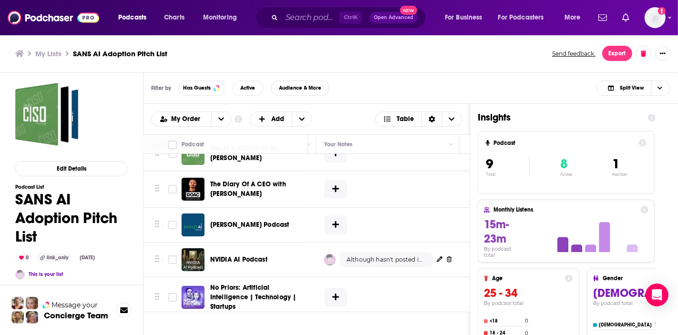
scroll to position [0, 530]
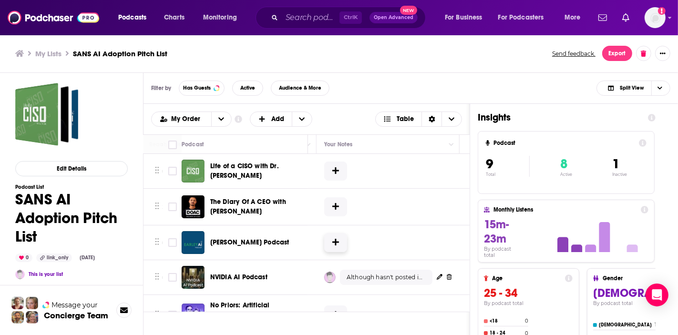
click at [341, 245] on button at bounding box center [335, 243] width 23 height 20
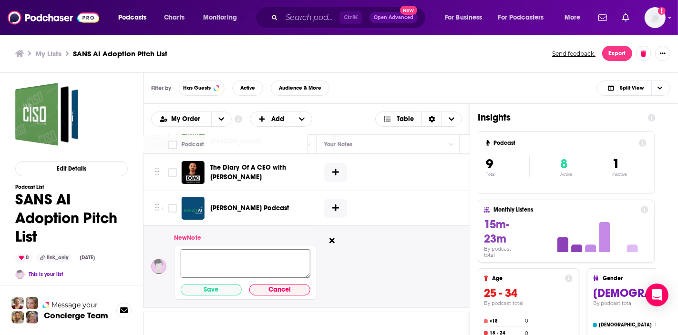
scroll to position [53, 530]
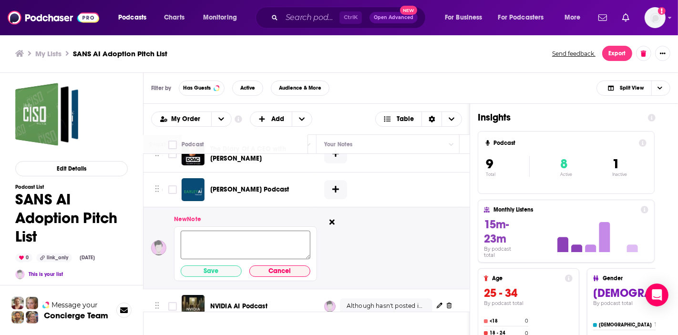
click at [250, 239] on textarea at bounding box center [246, 245] width 130 height 29
type textarea "O"
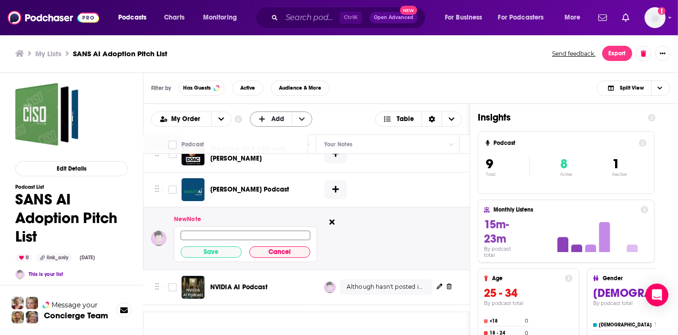
scroll to position [0, 0]
drag, startPoint x: 270, startPoint y: 250, endPoint x: 497, endPoint y: 35, distance: 312.6
click at [270, 250] on button "Cancel" at bounding box center [279, 251] width 61 height 11
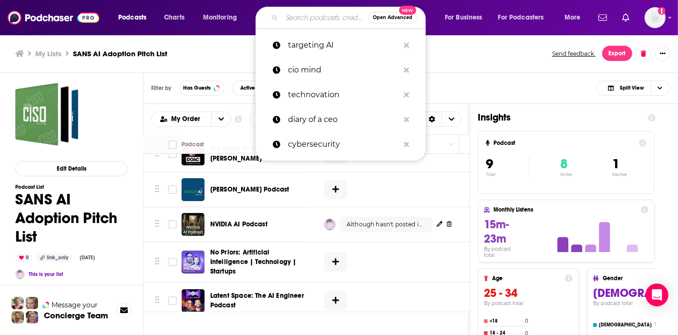
click at [311, 19] on input "Search podcasts, credits, & more..." at bounding box center [325, 17] width 87 height 15
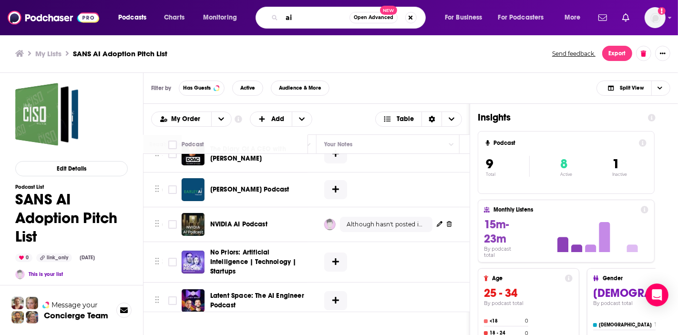
type input "a"
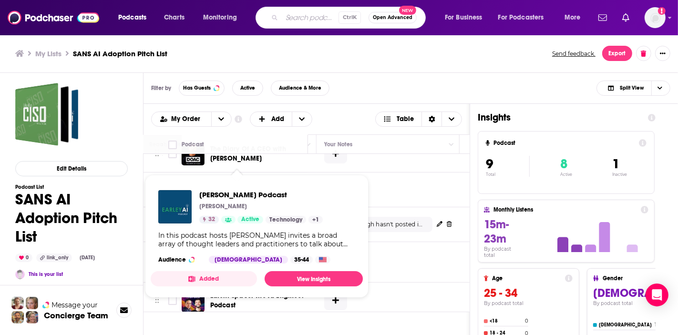
click at [227, 186] on div "Earley AI Podcast Seth Earley 32 Active Technology + 1 In this podcast hosts Se…" at bounding box center [257, 227] width 212 height 89
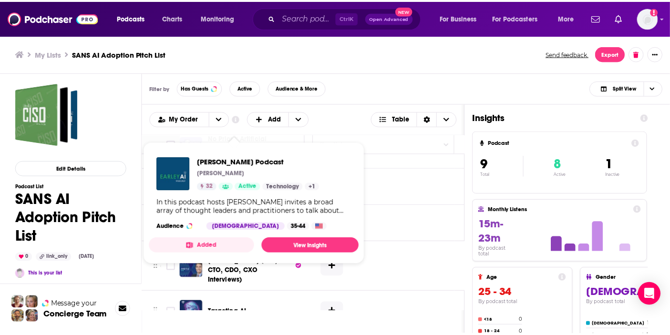
scroll to position [180, 530]
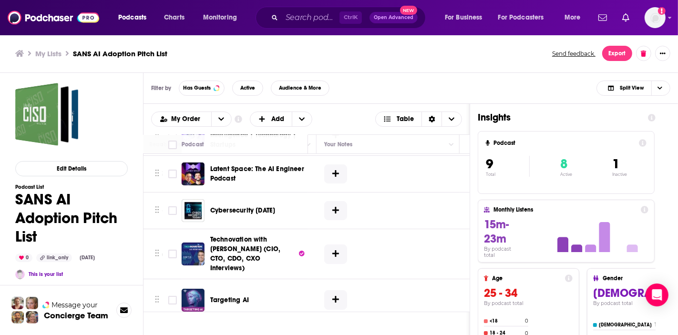
click at [250, 212] on div "Podcasts Charts Monitoring Ctrl K Open Advanced New For Business For Podcasters…" at bounding box center [339, 167] width 678 height 335
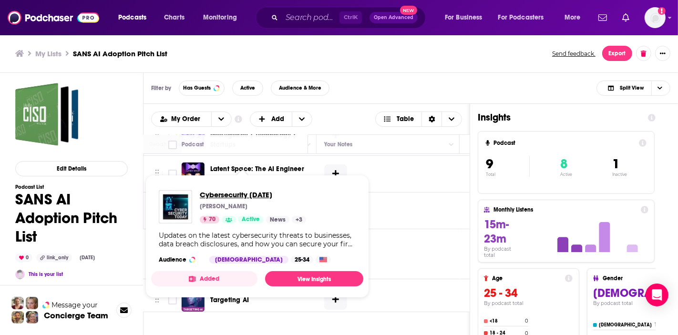
click at [215, 191] on span "Cybersecurity [DATE]" at bounding box center [253, 194] width 106 height 9
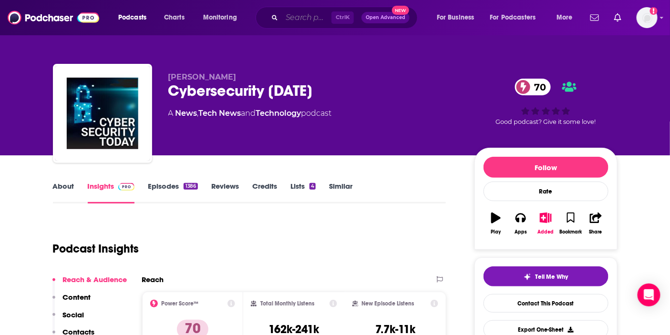
click at [294, 16] on input "Search podcasts, credits, & more..." at bounding box center [307, 17] width 50 height 15
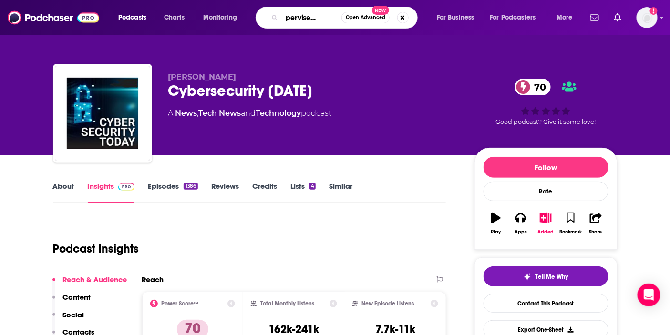
type input "Unsupervised learning"
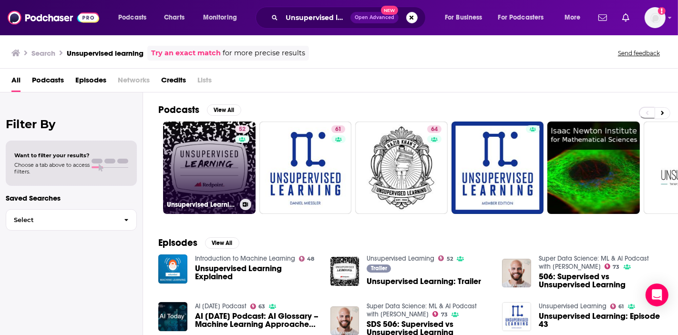
click at [221, 163] on link "52 Unsupervised Learning" at bounding box center [209, 168] width 92 height 92
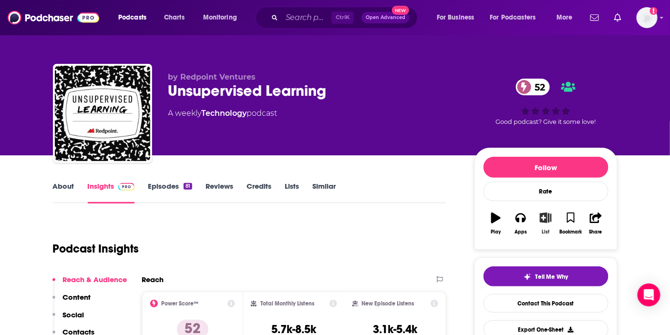
click at [544, 221] on icon "button" at bounding box center [546, 218] width 12 height 10
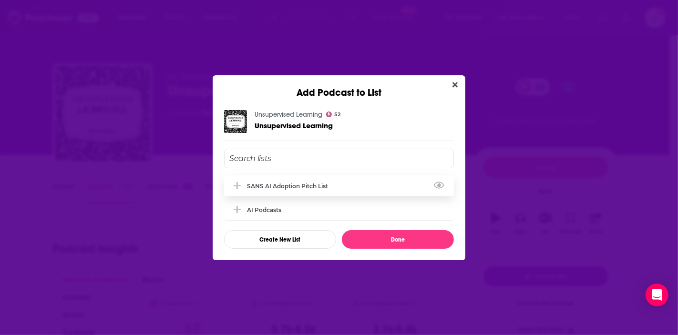
click at [267, 182] on div "SANS AI Adoption Pitch List" at bounding box center [339, 185] width 230 height 21
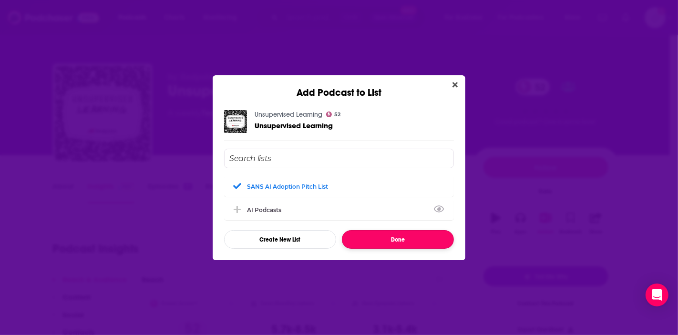
click at [385, 242] on button "Done" at bounding box center [398, 239] width 112 height 19
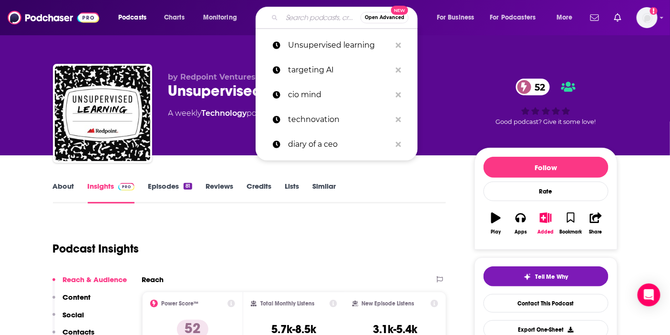
click at [303, 21] on input "Search podcasts, credits, & more..." at bounding box center [321, 17] width 79 height 15
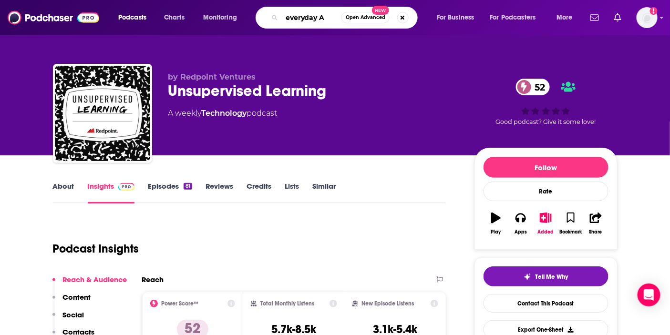
type input "everyday AI"
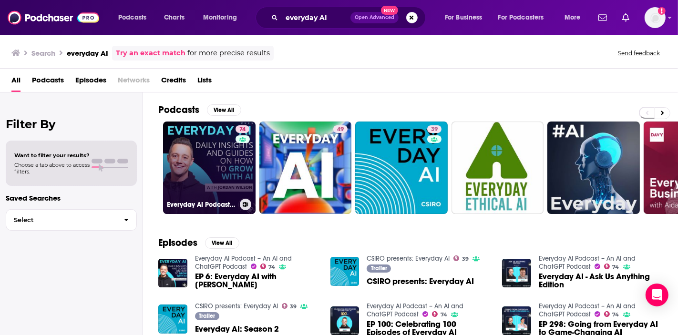
click at [198, 149] on link "74 Everyday AI Podcast – An AI and ChatGPT Podcast" at bounding box center [209, 168] width 92 height 92
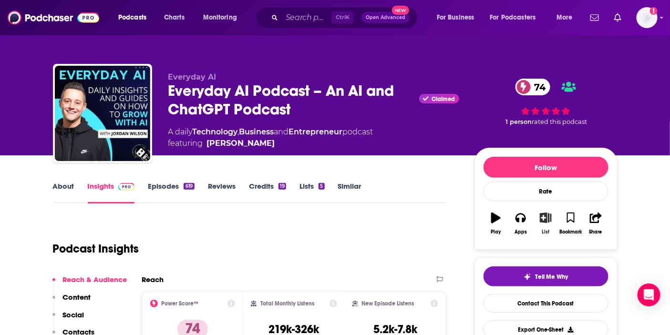
click at [542, 225] on button "List" at bounding box center [545, 223] width 25 height 34
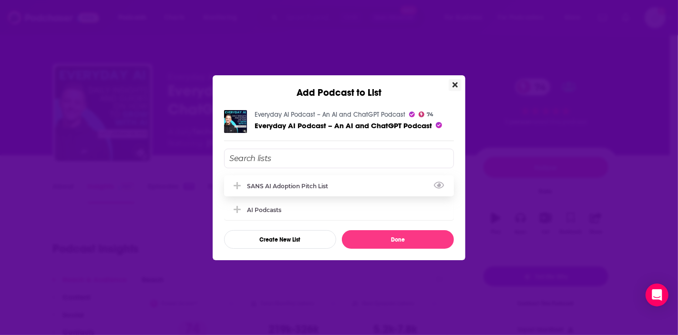
click at [379, 182] on div "SANS AI Adoption Pitch List" at bounding box center [339, 185] width 230 height 21
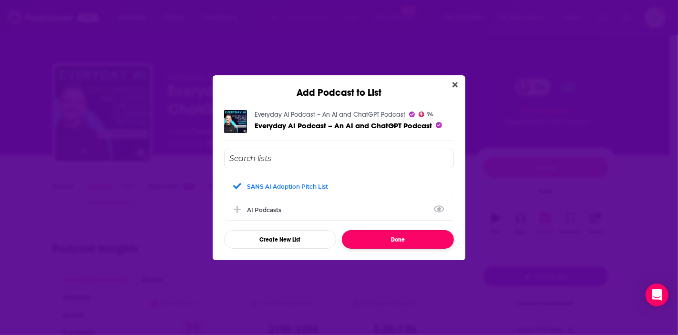
click at [399, 245] on button "Done" at bounding box center [398, 239] width 112 height 19
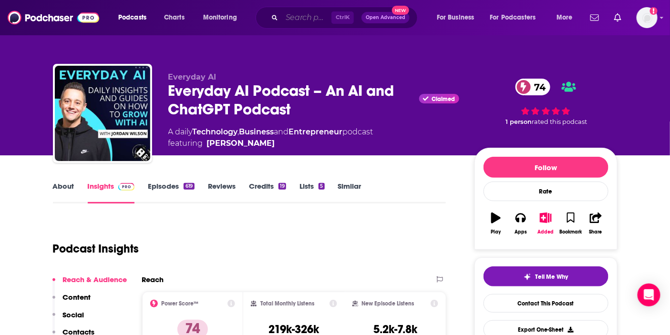
click at [295, 19] on input "Search podcasts, credits, & more..." at bounding box center [307, 17] width 50 height 15
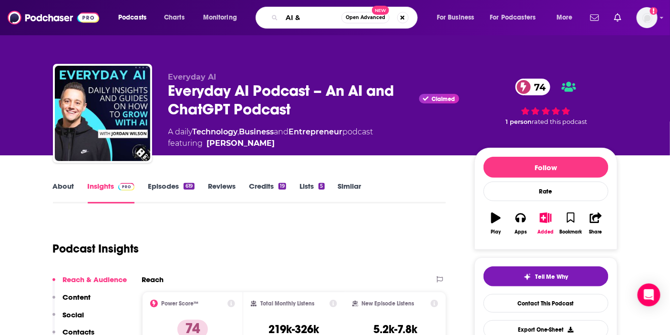
type input "AI & I"
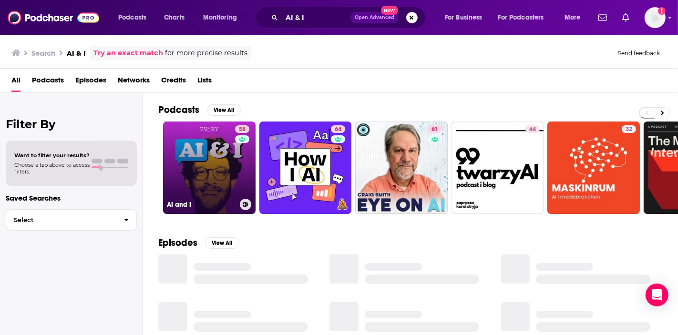
click at [209, 176] on link "58 AI and I" at bounding box center [209, 168] width 92 height 92
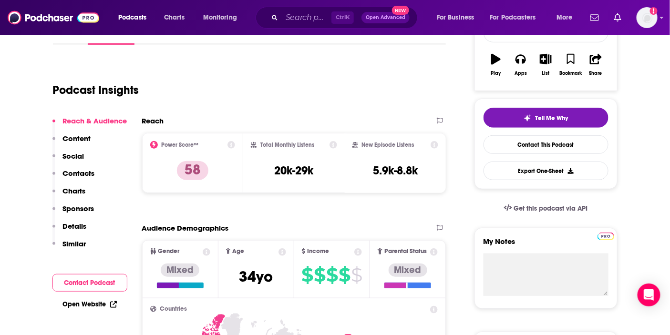
scroll to position [53, 0]
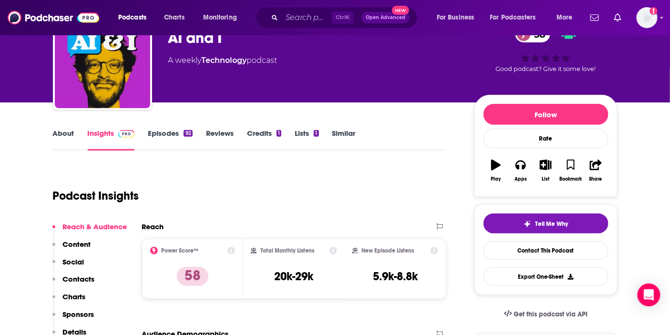
click at [175, 135] on link "Episodes 92" at bounding box center [170, 140] width 44 height 22
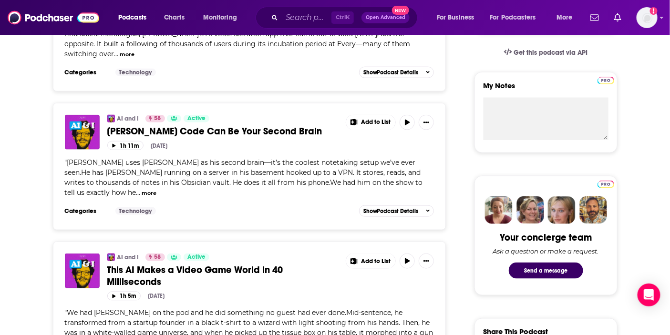
scroll to position [317, 0]
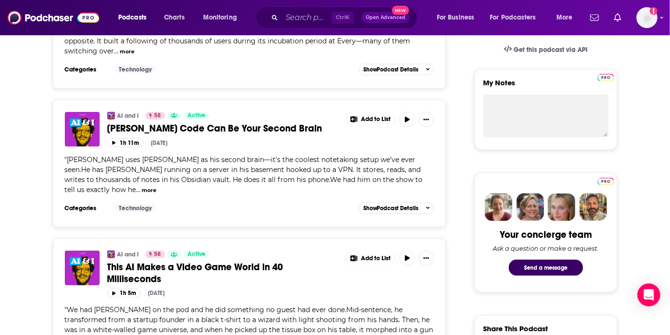
click at [75, 194] on div "" Noah Brier uses Claude Code as his second brain—it’s the coolest notetaking s…" at bounding box center [249, 175] width 369 height 40
click at [142, 188] on button "more" at bounding box center [149, 190] width 15 height 8
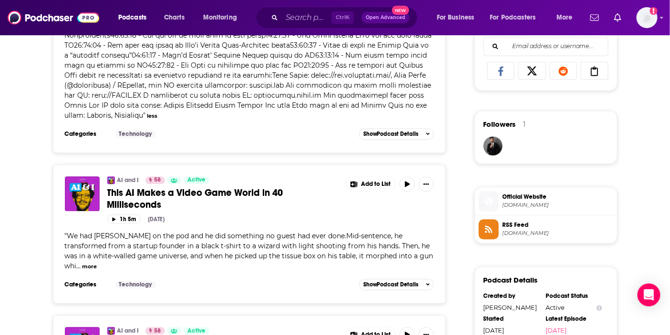
scroll to position [635, 0]
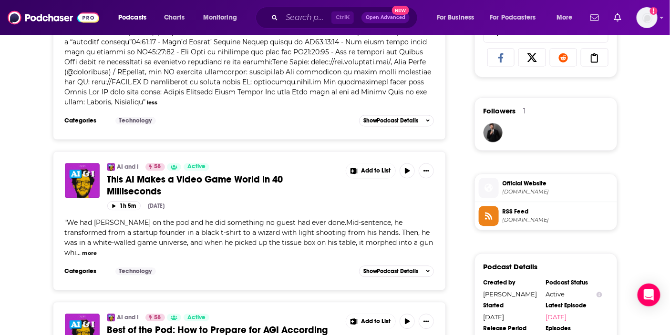
click at [97, 250] on button "more" at bounding box center [89, 253] width 15 height 8
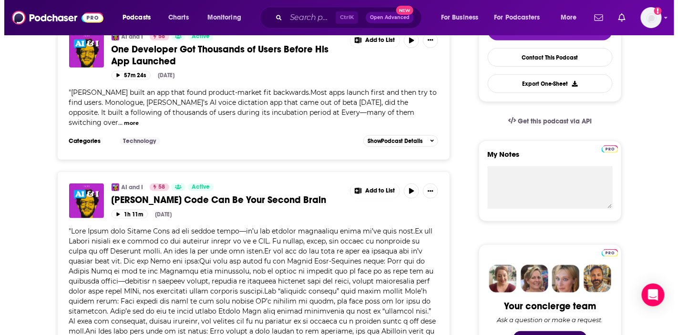
scroll to position [0, 0]
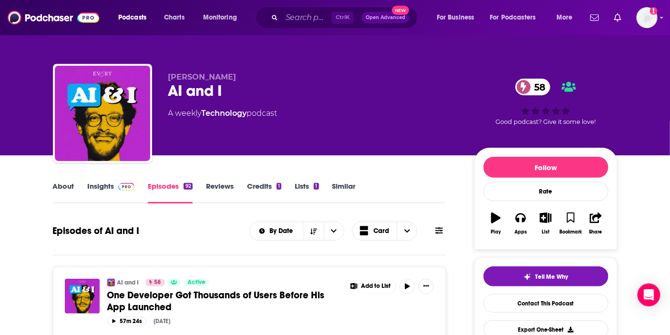
click at [67, 180] on div "About Insights Episodes 92 Reviews Credits 1 Lists 1 Similar" at bounding box center [249, 191] width 393 height 23
click at [64, 186] on link "About" at bounding box center [63, 193] width 21 height 22
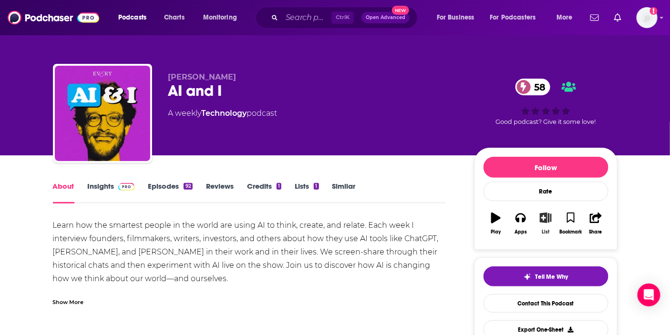
click at [549, 223] on icon "button" at bounding box center [546, 218] width 12 height 10
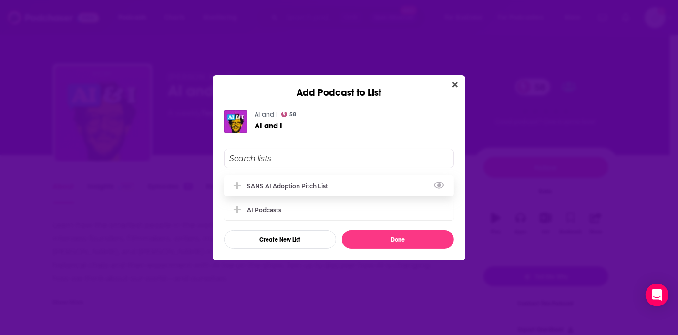
click at [304, 189] on div "SANS AI Adoption Pitch List" at bounding box center [290, 186] width 87 height 7
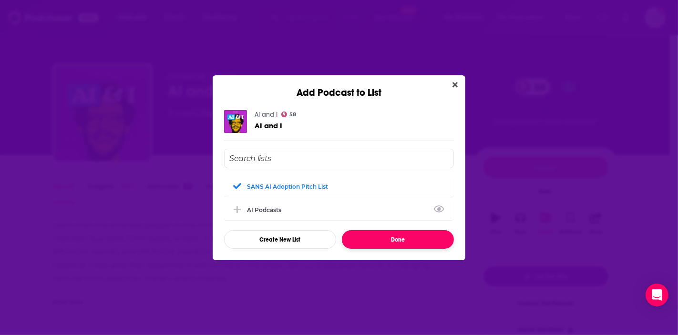
click at [386, 245] on button "Done" at bounding box center [398, 239] width 112 height 19
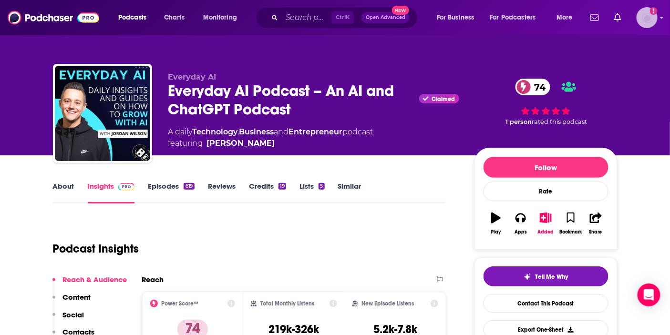
click at [647, 15] on img "Logged in as ABolliger" at bounding box center [646, 17] width 21 height 21
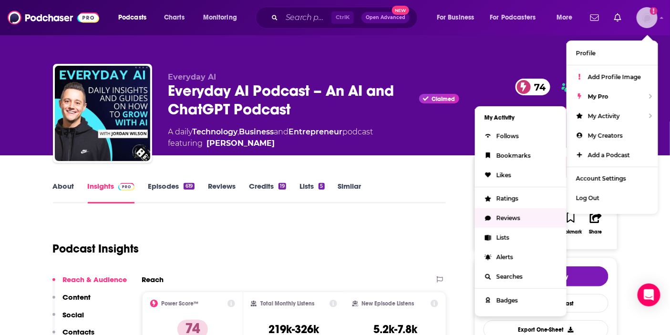
click at [502, 237] on span "Lists" at bounding box center [502, 237] width 13 height 7
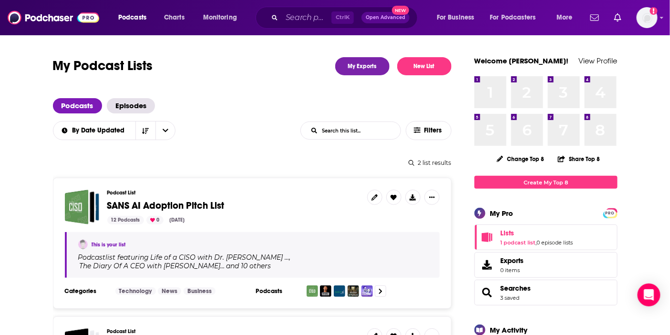
click at [117, 191] on h3 "Podcast List" at bounding box center [233, 193] width 252 height 6
click at [122, 201] on span "SANS AI Adoption Pitch List" at bounding box center [165, 206] width 117 height 12
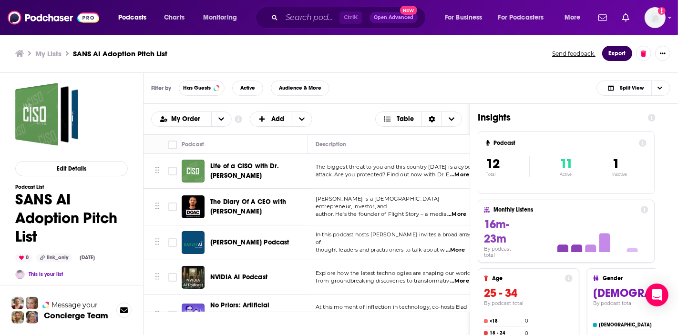
click at [620, 53] on button "Export" at bounding box center [617, 53] width 30 height 15
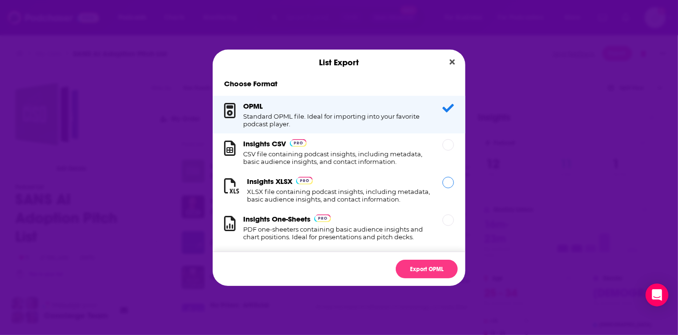
scroll to position [16, 0]
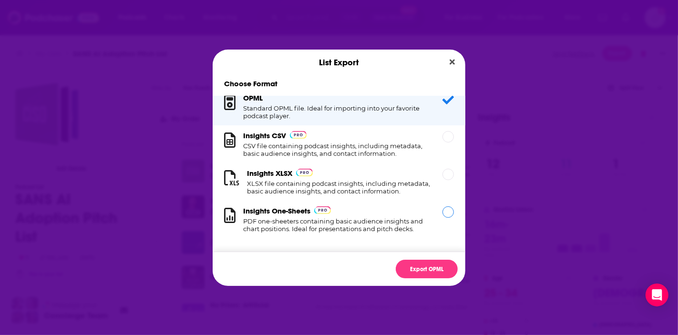
click at [402, 230] on h1 "PDF one-sheeters containing basic audience insights and chart positions. Ideal …" at bounding box center [337, 224] width 188 height 15
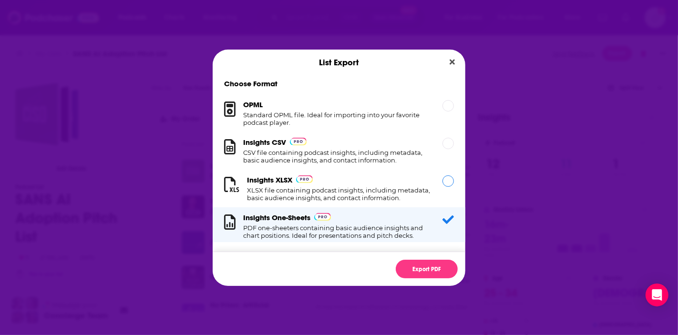
scroll to position [0, 0]
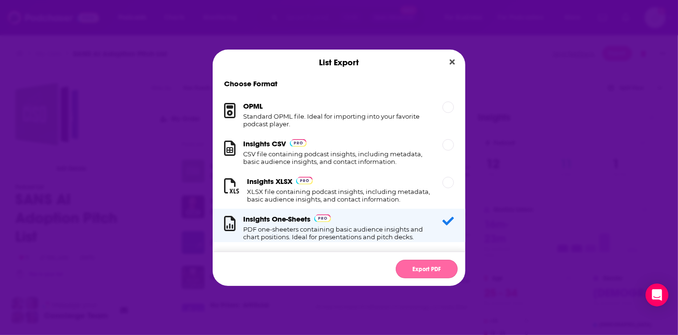
click at [431, 264] on button "Export PDF" at bounding box center [427, 269] width 62 height 19
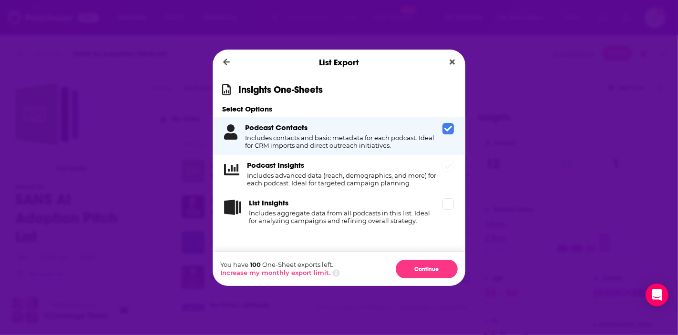
click at [444, 166] on icon "Dialog" at bounding box center [448, 167] width 8 height 8
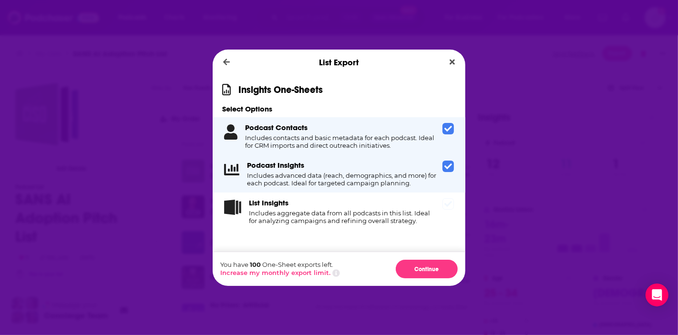
click at [449, 204] on icon "Dialog" at bounding box center [448, 204] width 8 height 6
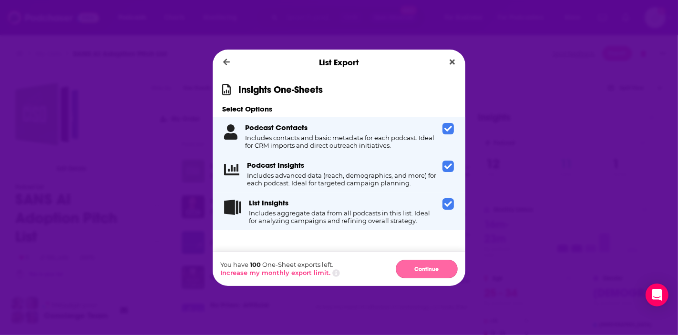
click at [428, 267] on button "Continue" at bounding box center [427, 269] width 62 height 19
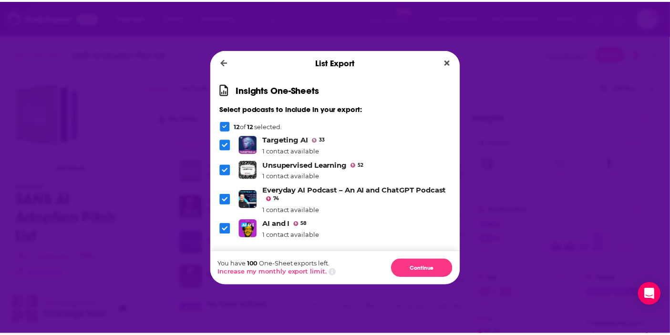
scroll to position [222, 0]
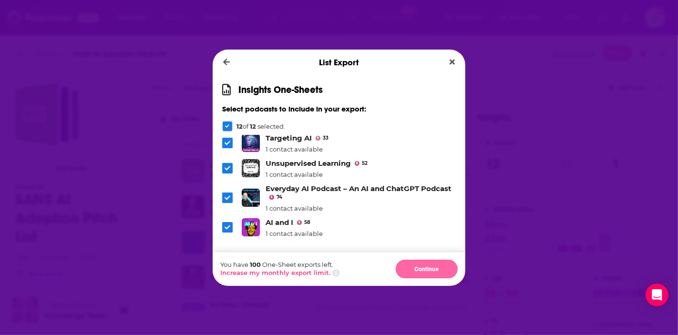
click at [427, 268] on button "Continue" at bounding box center [427, 269] width 62 height 19
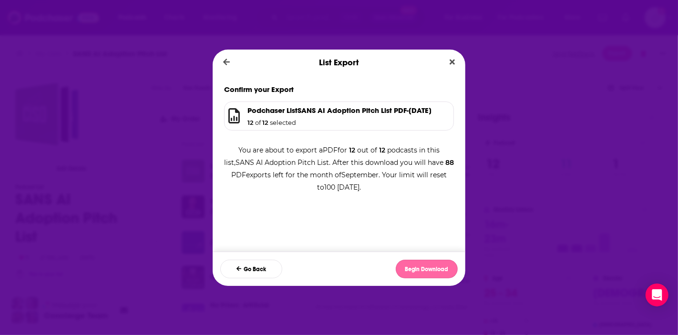
click at [419, 263] on button "Begin Download" at bounding box center [427, 269] width 62 height 19
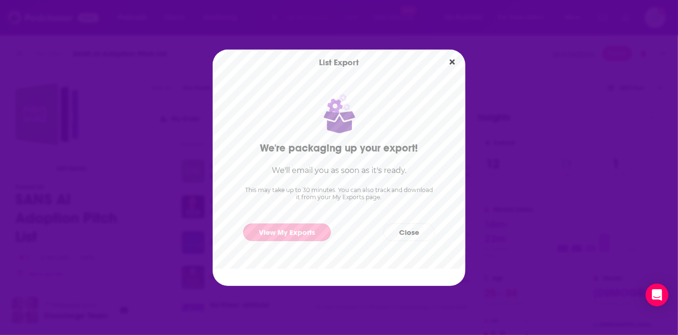
click at [285, 228] on link "View My Exports" at bounding box center [287, 233] width 88 height 18
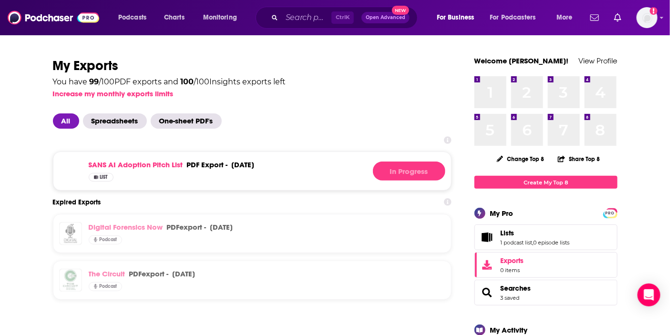
click at [105, 177] on span "List" at bounding box center [104, 177] width 8 height 5
click at [643, 20] on img "Logged in as ABolliger" at bounding box center [646, 17] width 21 height 21
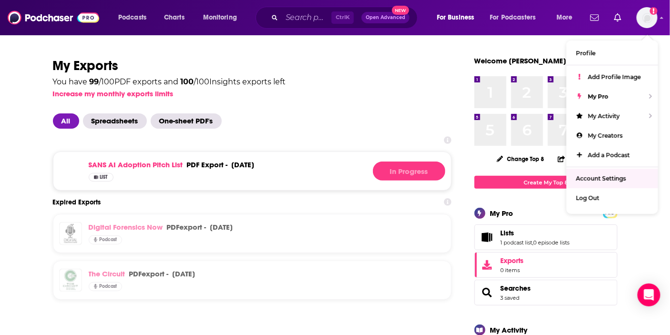
click at [497, 236] on span "Lists 1 podcast list , 0 episode lists" at bounding box center [545, 238] width 143 height 26
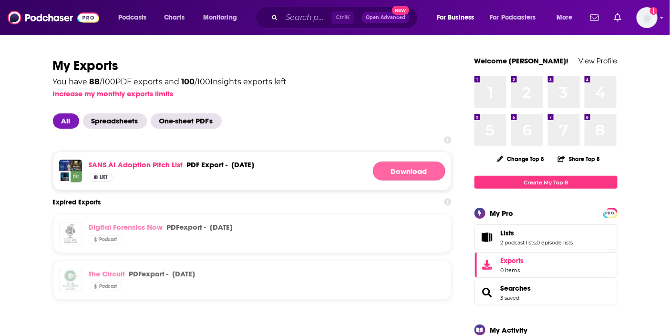
click at [392, 172] on button "Download" at bounding box center [409, 171] width 72 height 19
click at [512, 240] on link "2 podcast lists" at bounding box center [517, 242] width 35 height 7
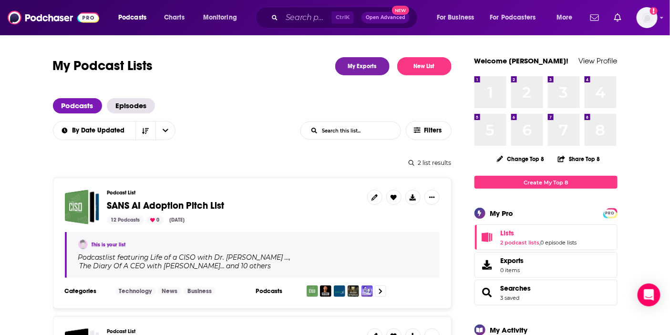
click at [110, 207] on span "SANS AI Adoption Pitch List" at bounding box center [165, 206] width 117 height 12
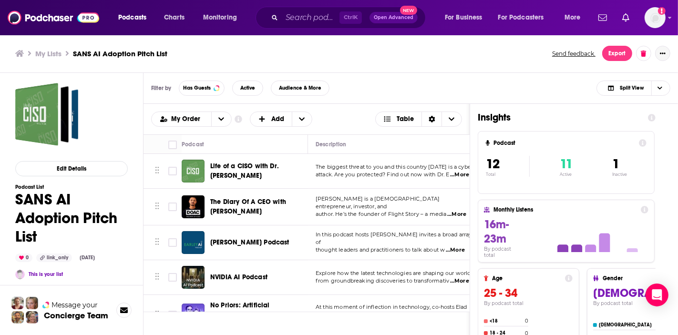
click at [665, 58] on button "Show More Button" at bounding box center [662, 53] width 15 height 15
click at [601, 149] on button "Share" at bounding box center [623, 147] width 92 height 18
click at [652, 91] on icon "Show additional menu" at bounding box center [658, 92] width 19 height 8
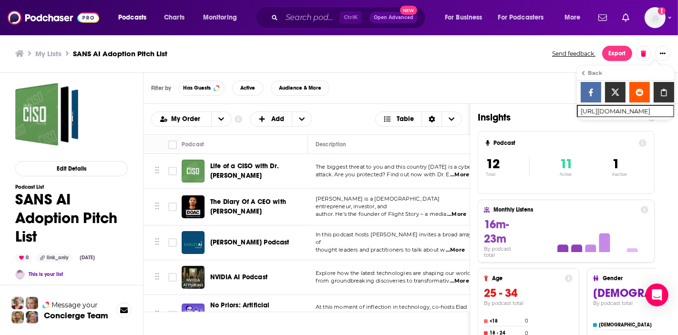
click at [489, 86] on div "Filter by Has Guests Active Audience & More Split View" at bounding box center [410, 88] width 534 height 31
click at [663, 55] on icon "Show More Button" at bounding box center [663, 54] width 6 height 6
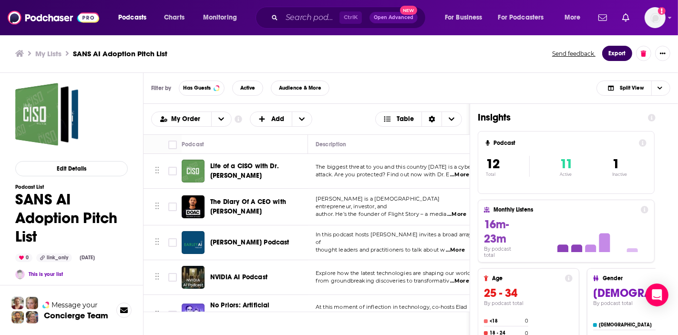
click at [610, 55] on button "Export" at bounding box center [617, 53] width 30 height 15
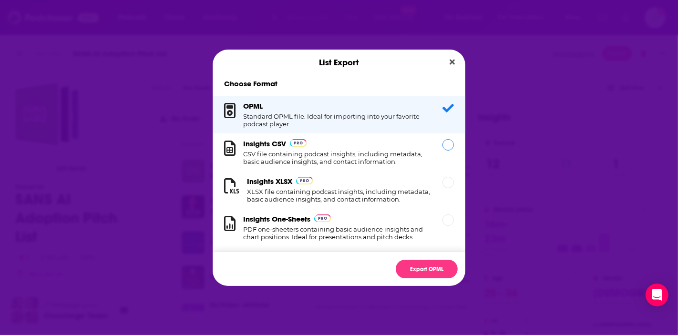
click at [445, 144] on div "Dialog" at bounding box center [447, 144] width 11 height 11
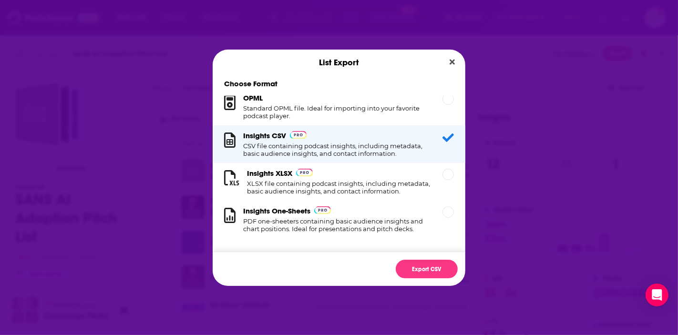
scroll to position [16, 0]
click at [431, 169] on div "Insights XLSX XLSX file containing podcast insights, including metadata, basic …" at bounding box center [339, 182] width 253 height 38
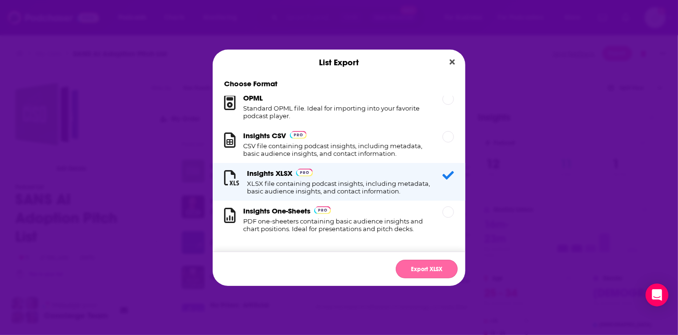
click at [432, 272] on button "Export XLSX" at bounding box center [427, 269] width 62 height 19
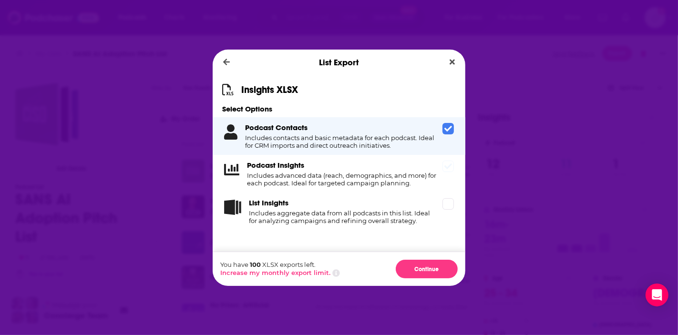
click at [444, 174] on div "Podcast Insights Includes advanced data (reach, demographics, and more) for eac…" at bounding box center [339, 174] width 253 height 38
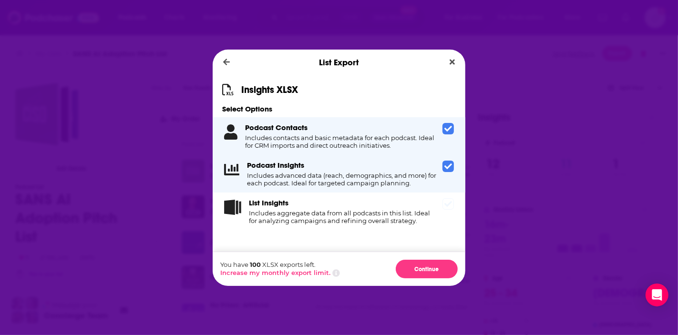
click at [444, 206] on icon "Dialog" at bounding box center [448, 204] width 8 height 8
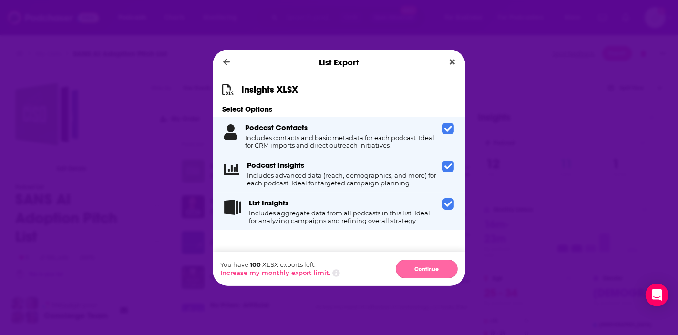
click at [428, 266] on button "Continue" at bounding box center [427, 269] width 62 height 19
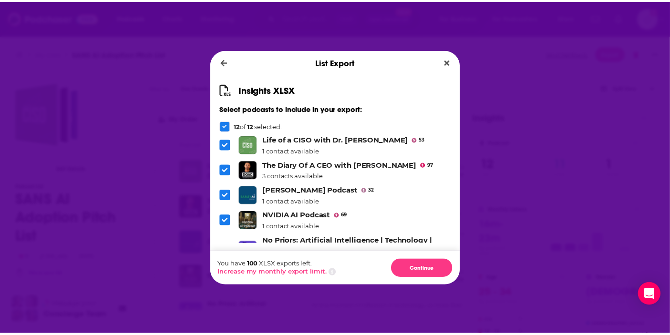
scroll to position [222, 0]
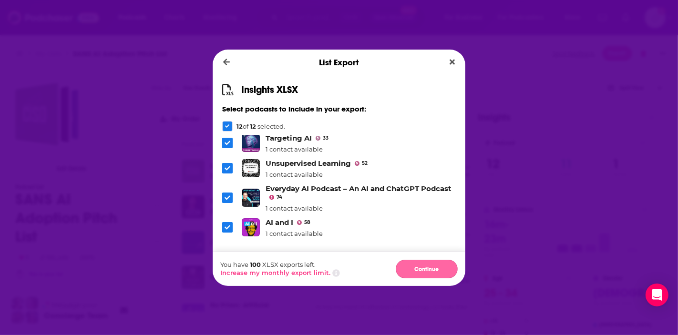
click at [416, 261] on button "Continue" at bounding box center [427, 269] width 62 height 19
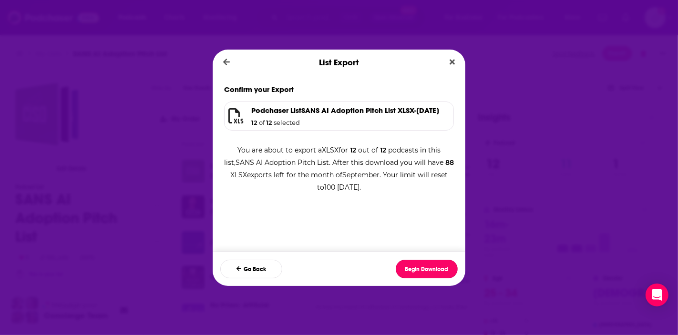
click at [435, 270] on button "Begin Download" at bounding box center [427, 269] width 62 height 19
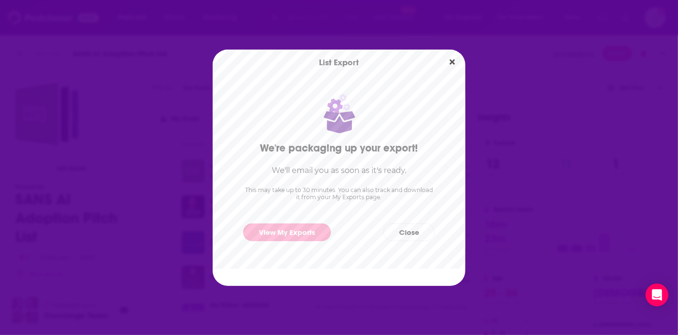
click at [311, 236] on link "View My Exports" at bounding box center [287, 233] width 88 height 18
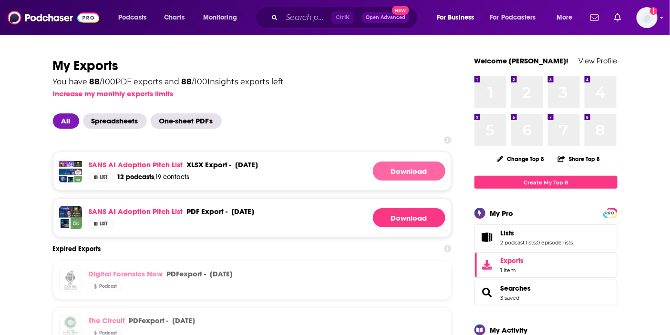
click at [393, 165] on link "Download" at bounding box center [409, 171] width 72 height 19
